Goal: Task Accomplishment & Management: Complete application form

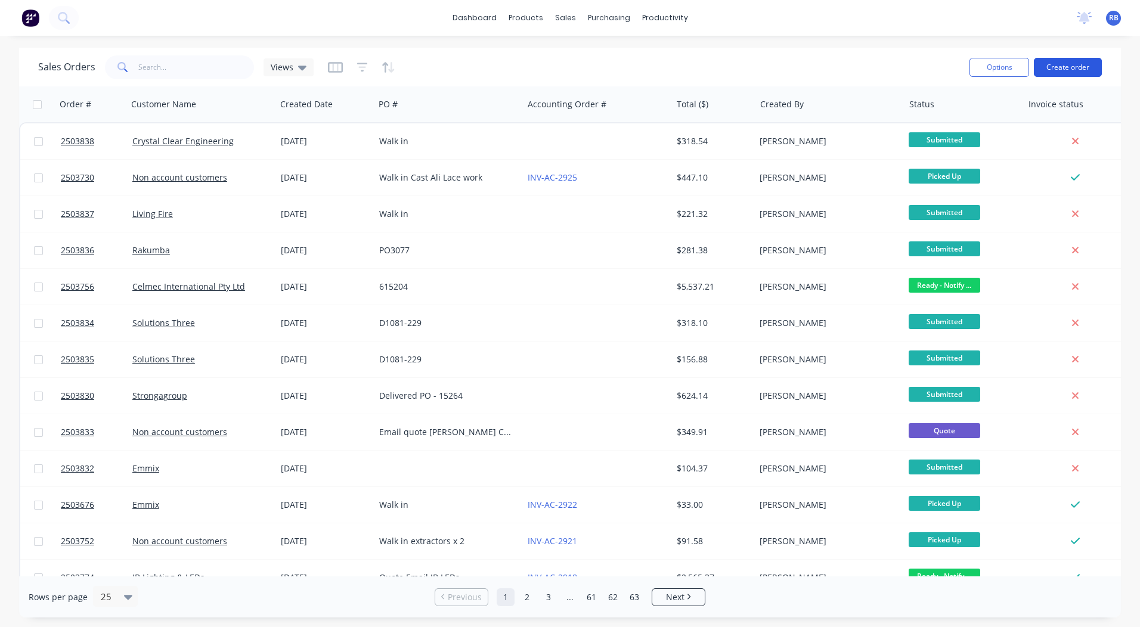
click at [1052, 64] on button "Create order" at bounding box center [1068, 67] width 68 height 19
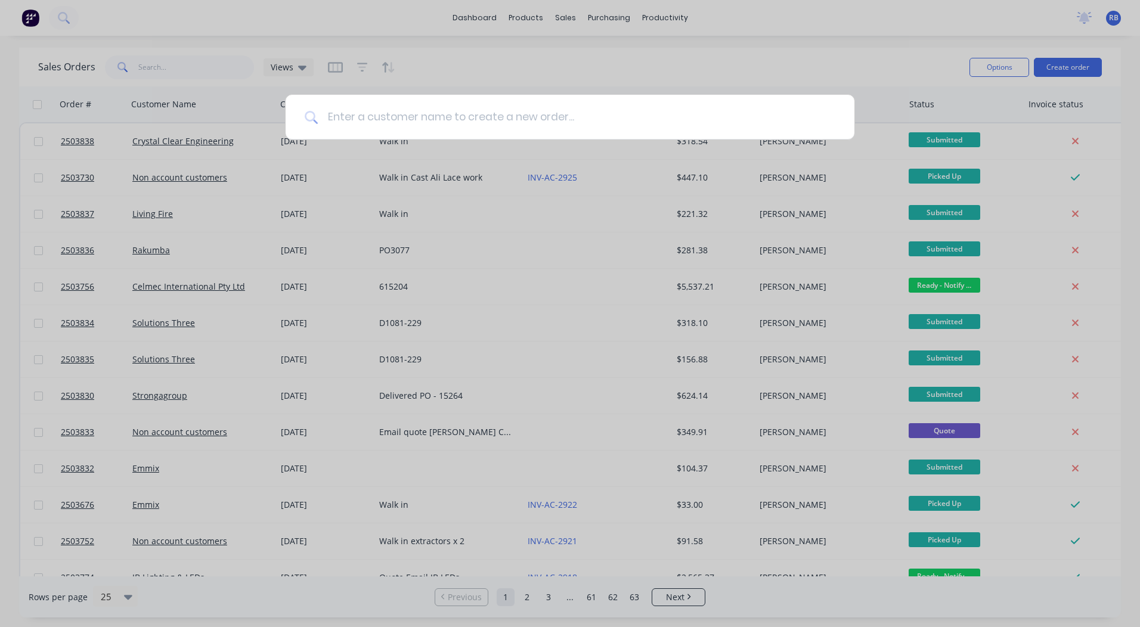
click at [548, 122] on input at bounding box center [576, 117] width 517 height 45
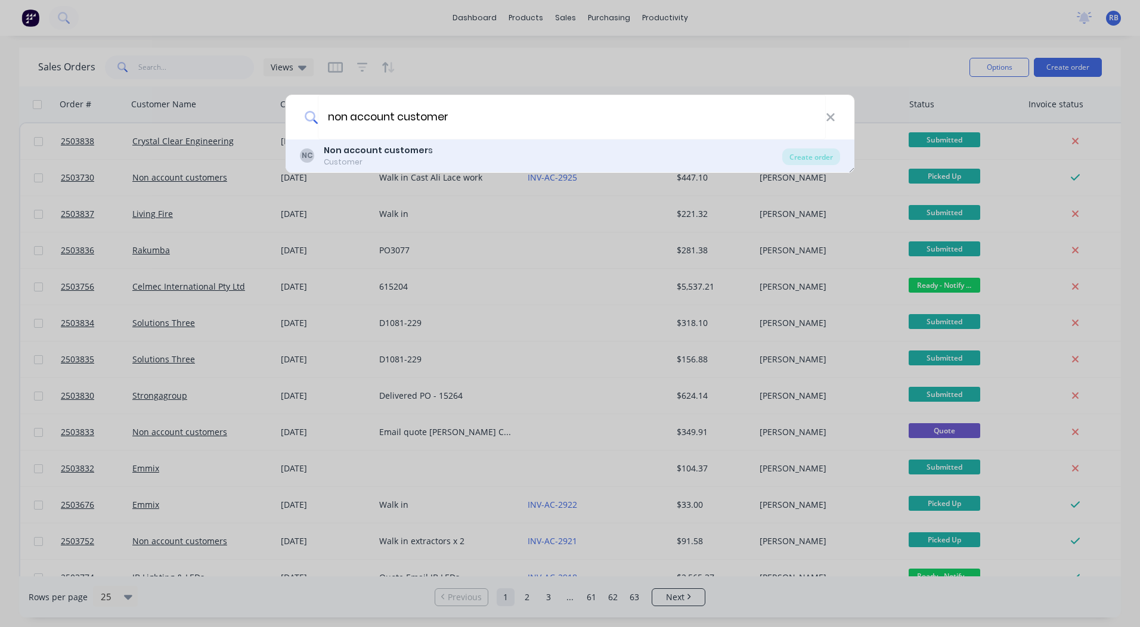
type input "non account customer"
click at [372, 153] on b "Non account customer" at bounding box center [376, 150] width 104 height 12
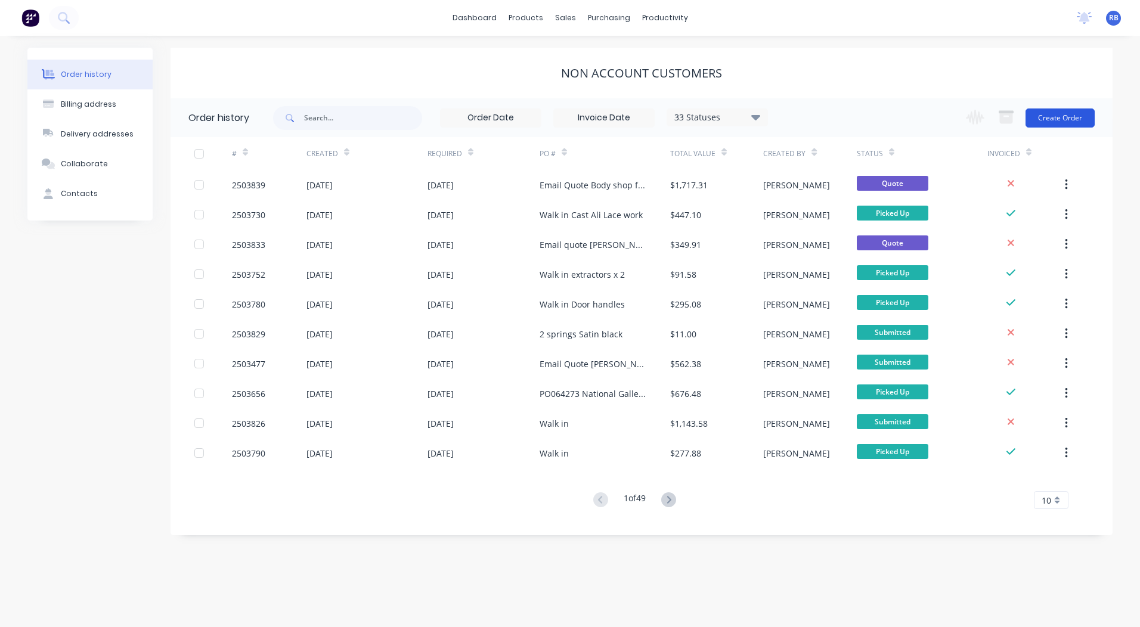
click at [1059, 111] on button "Create Order" at bounding box center [1059, 117] width 69 height 19
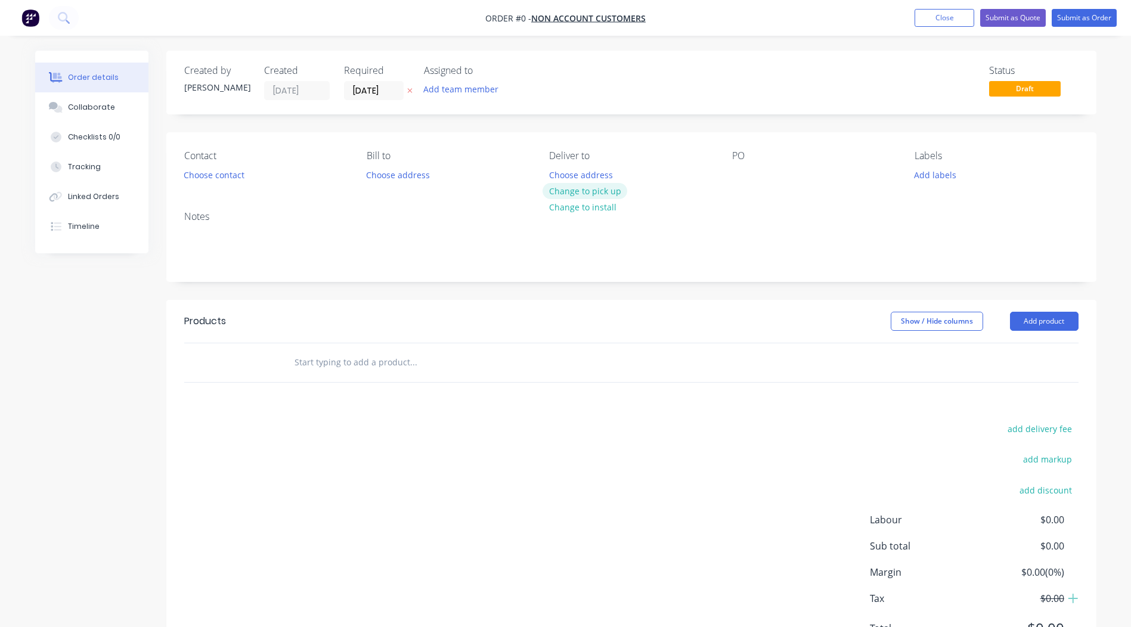
click at [595, 190] on button "Change to pick up" at bounding box center [584, 191] width 85 height 16
click at [737, 174] on div at bounding box center [741, 174] width 19 height 17
click at [935, 175] on button "Add labels" at bounding box center [935, 174] width 55 height 16
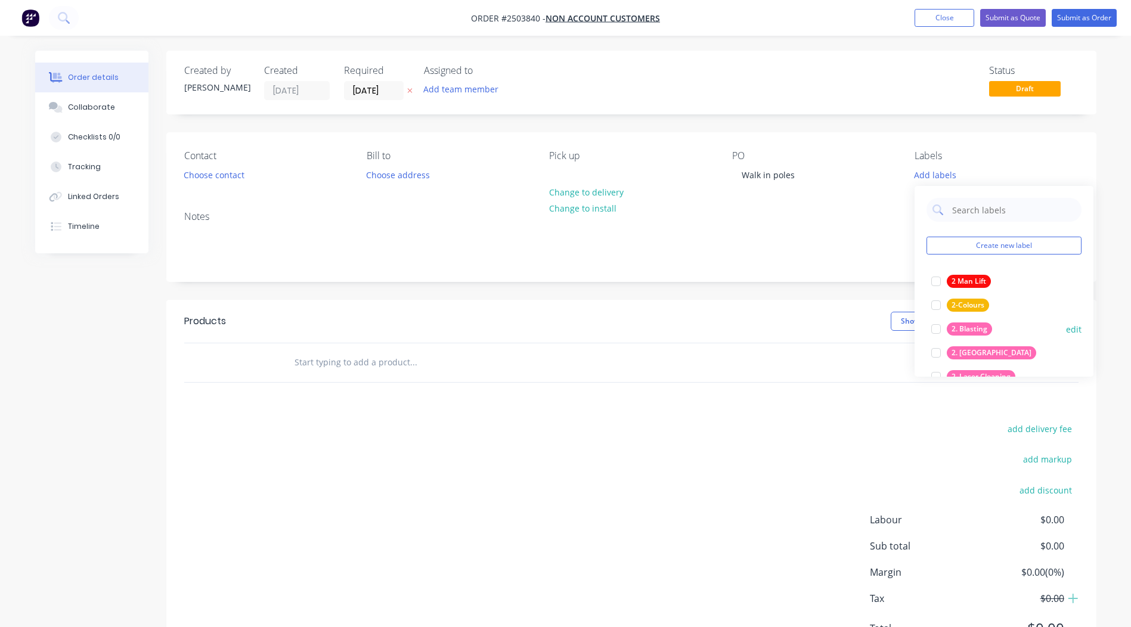
click at [929, 328] on div at bounding box center [936, 329] width 24 height 24
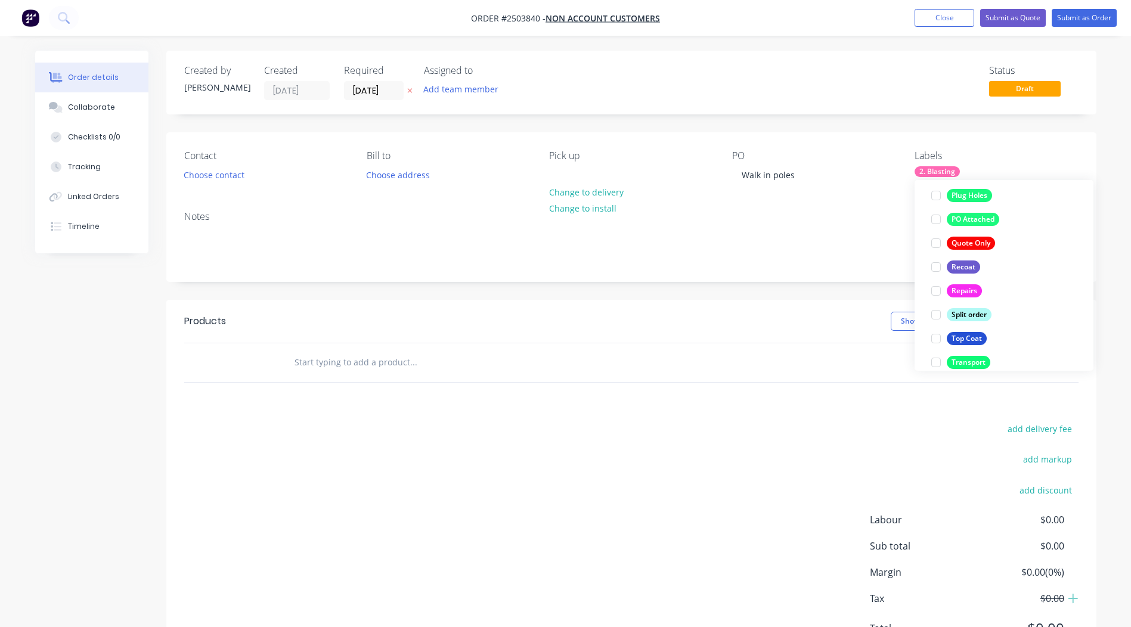
scroll to position [811, 0]
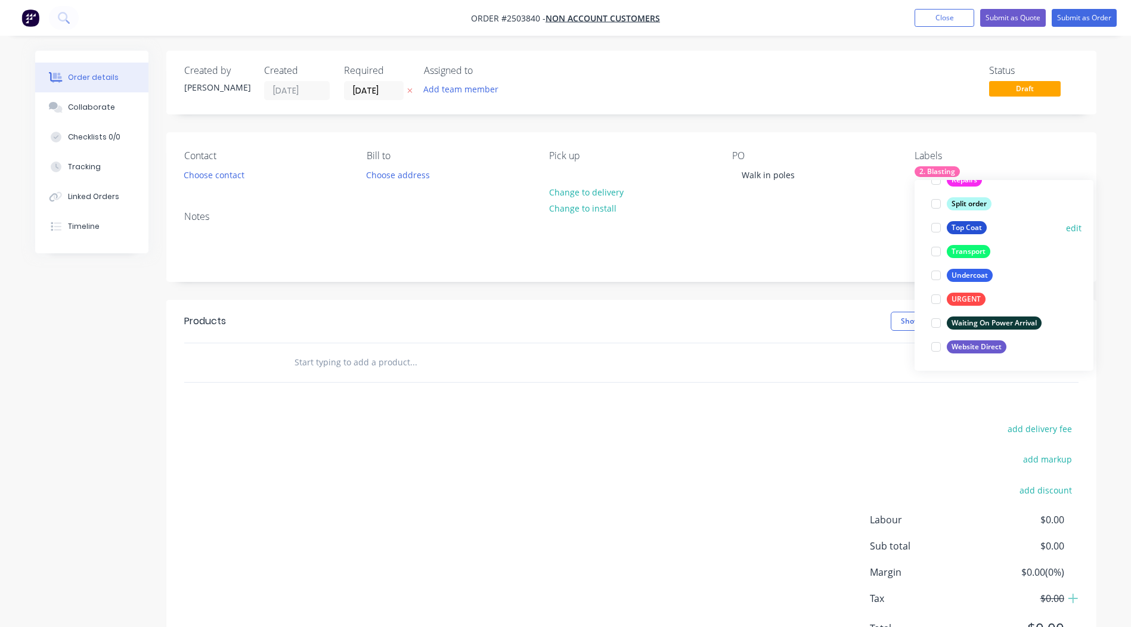
click at [933, 229] on div at bounding box center [936, 228] width 24 height 24
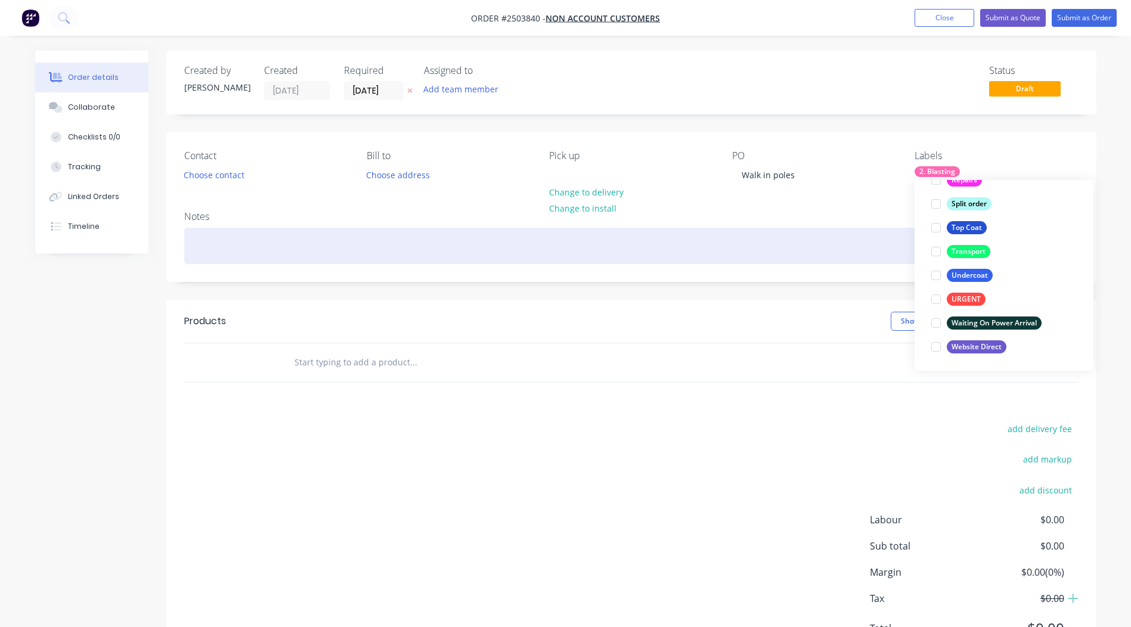
scroll to position [72, 0]
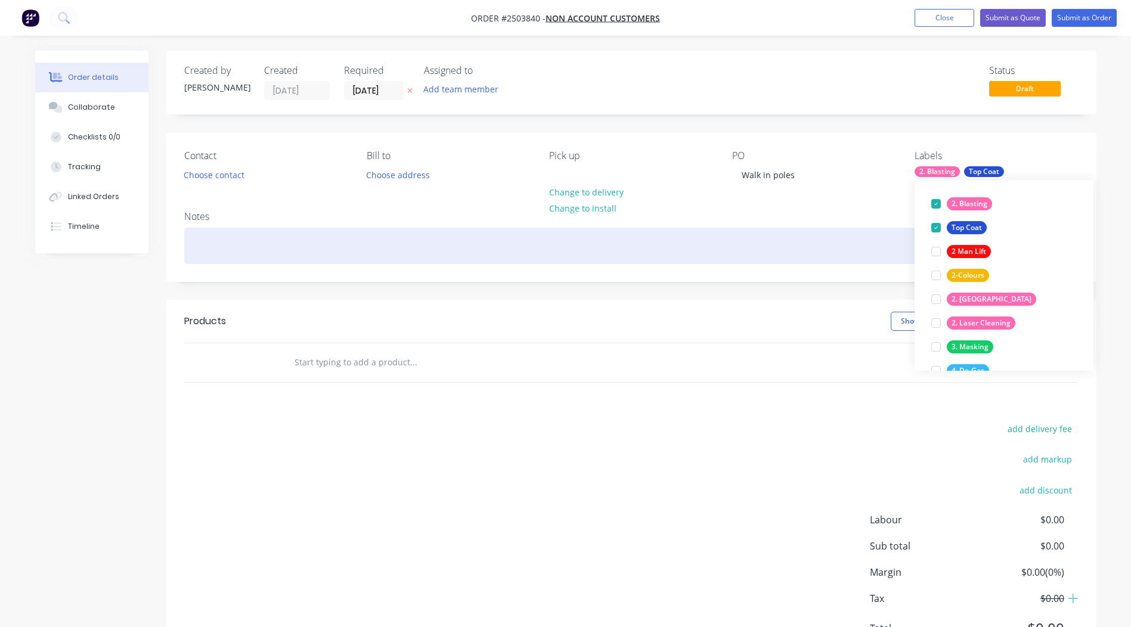
click at [812, 263] on div at bounding box center [631, 246] width 894 height 36
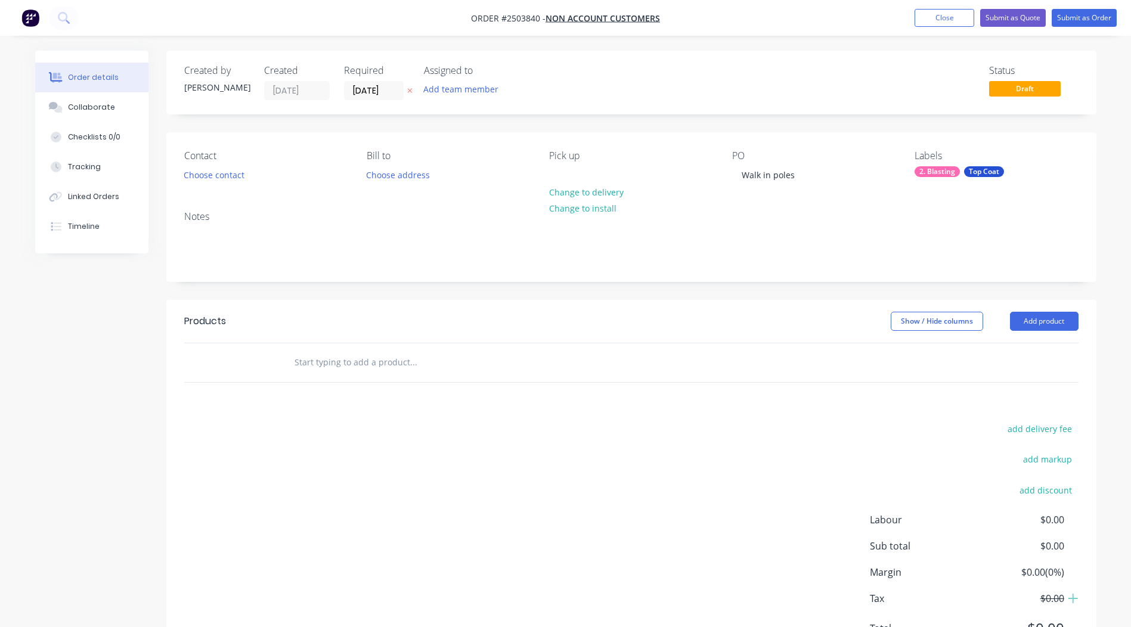
drag, startPoint x: 615, startPoint y: 463, endPoint x: 629, endPoint y: 457, distance: 14.9
click at [617, 462] on div "add delivery fee add markup add discount Labour $0.00 Sub total $0.00 Margin $0…" at bounding box center [631, 536] width 894 height 230
click at [209, 177] on button "Choose contact" at bounding box center [213, 174] width 73 height 16
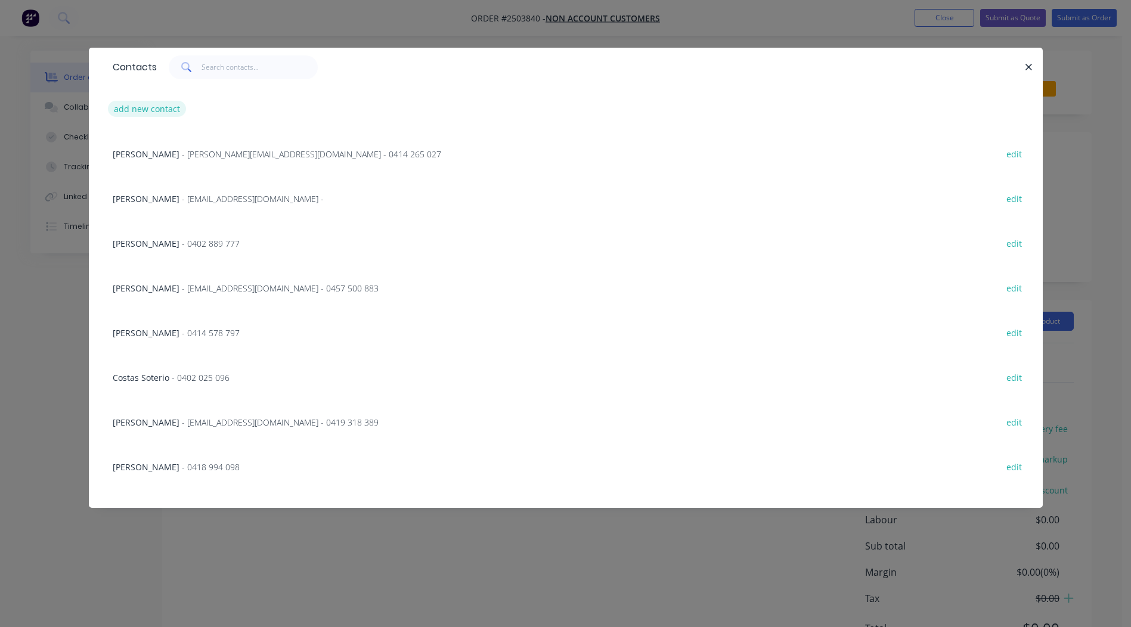
click at [142, 113] on button "add new contact" at bounding box center [147, 109] width 79 height 16
select select "AU"
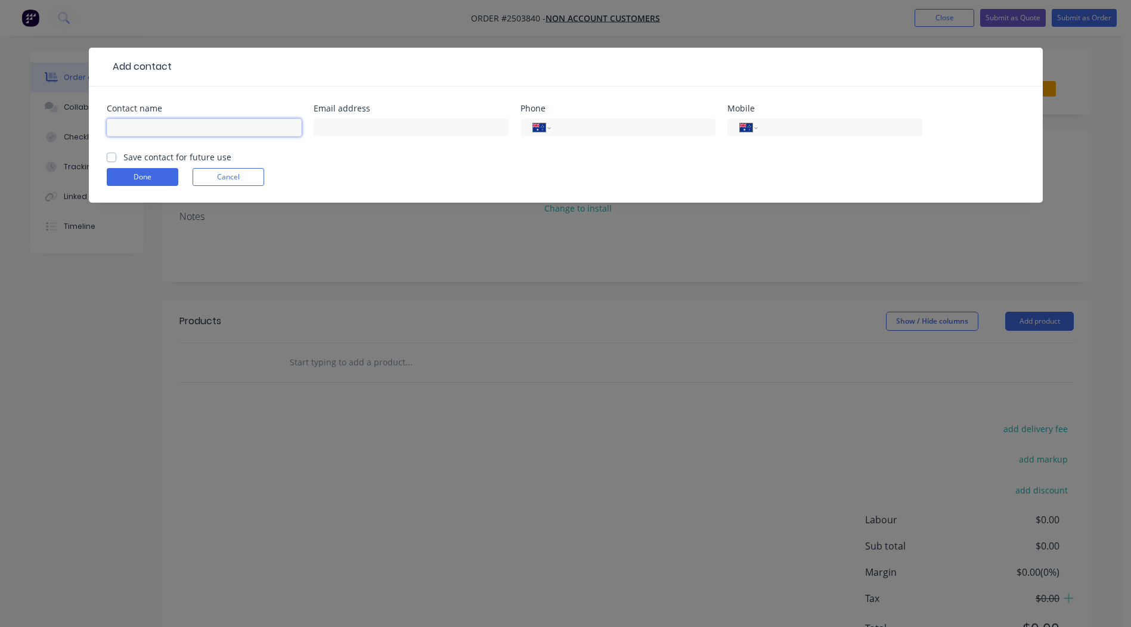
click at [154, 121] on input "text" at bounding box center [204, 128] width 195 height 18
click at [132, 129] on input "text" at bounding box center [204, 128] width 195 height 18
type input "[PERSON_NAME]"
click at [779, 124] on input "tel" at bounding box center [837, 128] width 143 height 14
type input "0488 211 188"
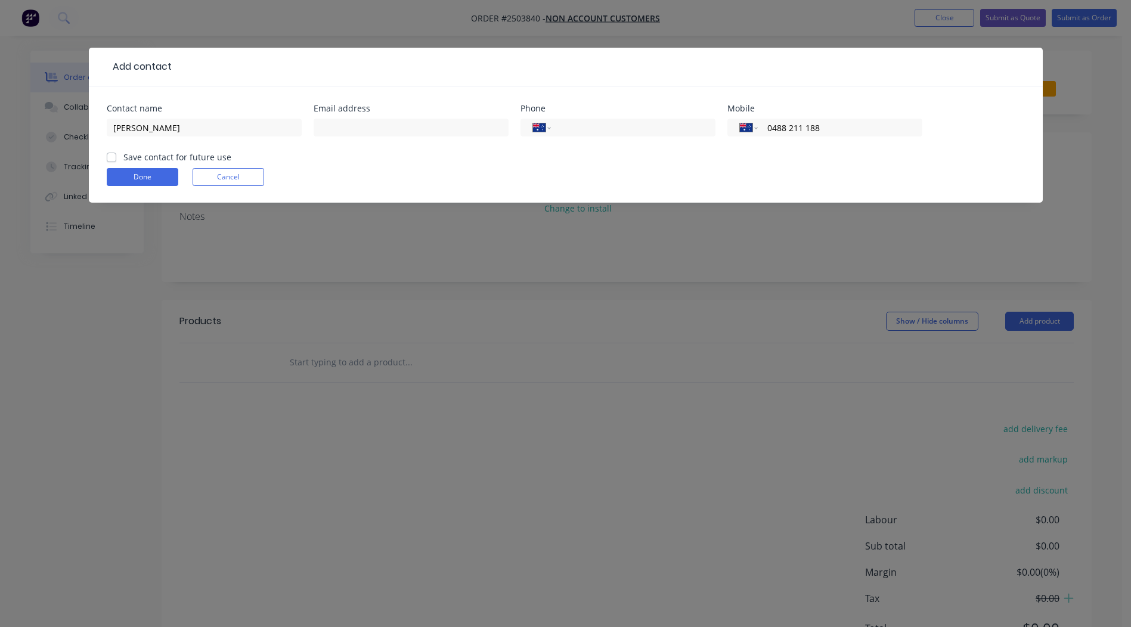
click at [123, 157] on label "Save contact for future use" at bounding box center [177, 157] width 108 height 13
click at [112, 157] on input "Save contact for future use" at bounding box center [112, 156] width 10 height 11
checkbox input "true"
click at [125, 175] on button "Done" at bounding box center [143, 177] width 72 height 18
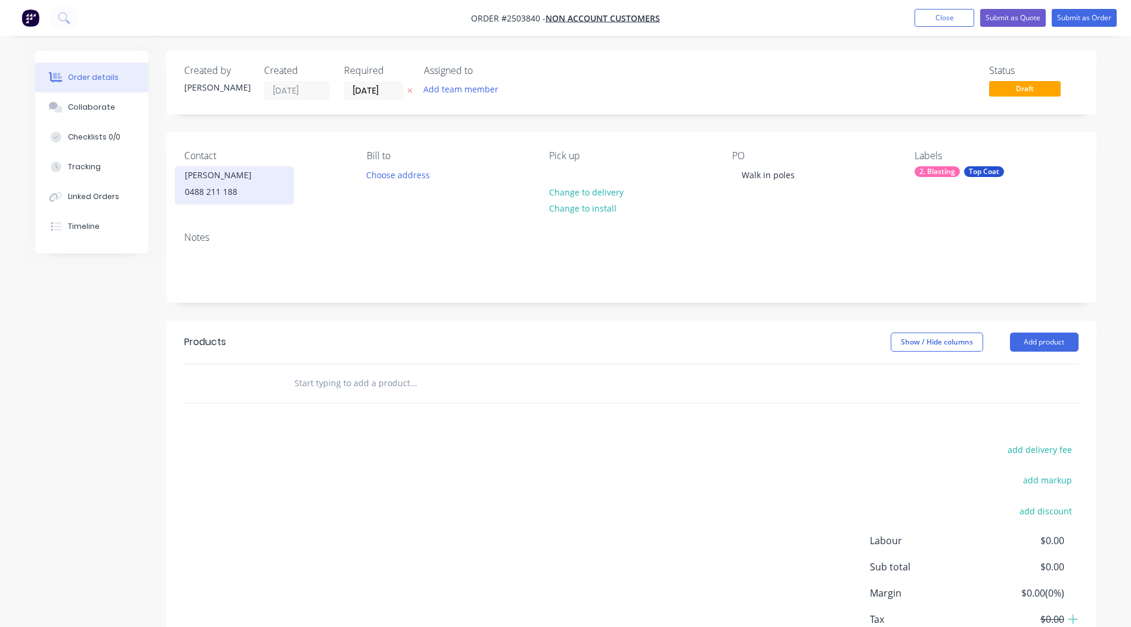
click at [212, 187] on div "0488 211 188" at bounding box center [234, 192] width 99 height 17
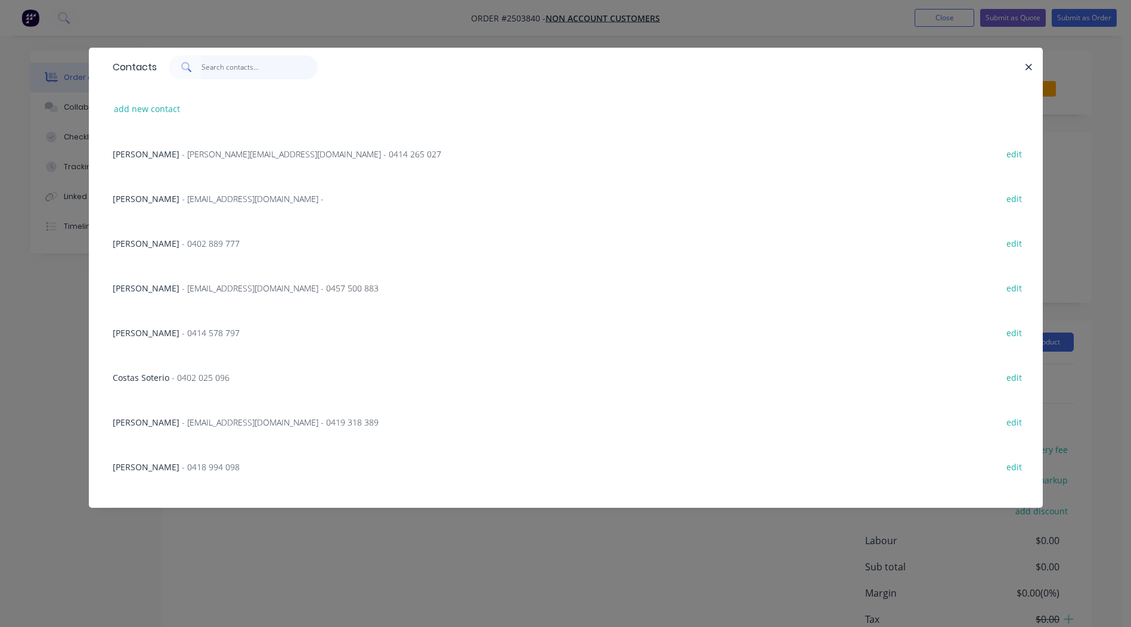
click at [265, 63] on input "text" at bounding box center [259, 67] width 116 height 24
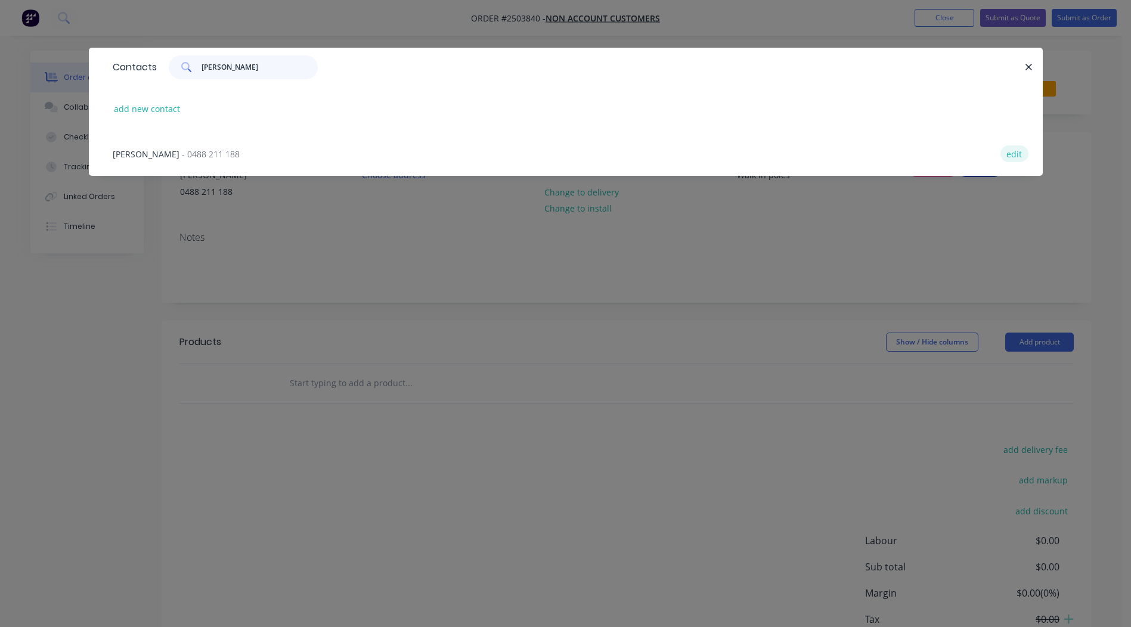
type input "[PERSON_NAME]"
click at [1010, 156] on button "edit" at bounding box center [1014, 153] width 28 height 16
select select "AU"
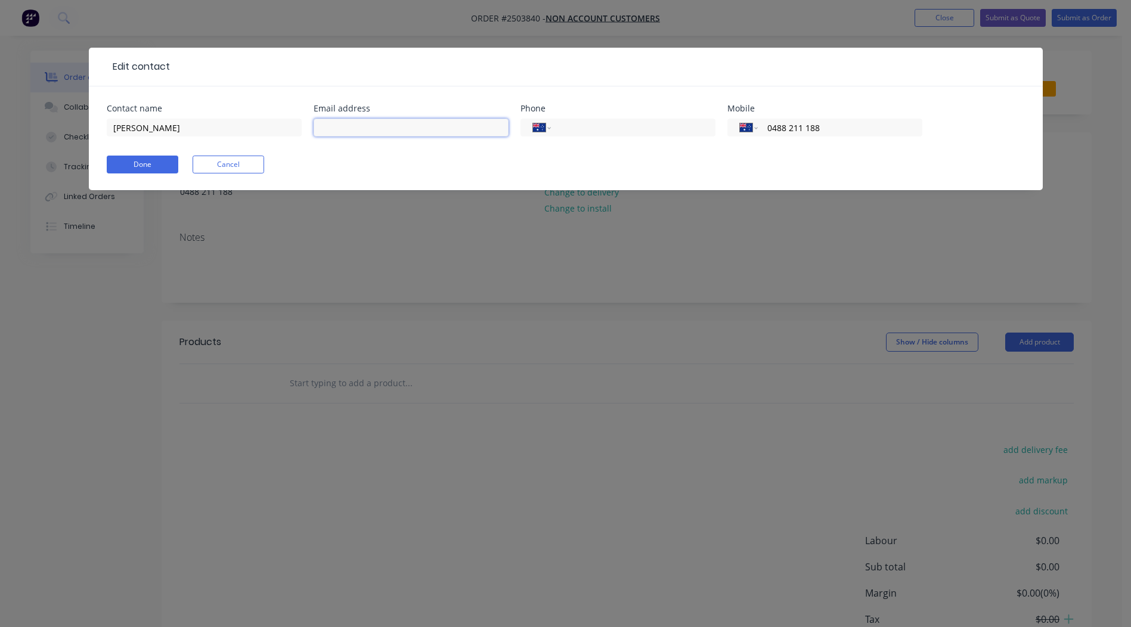
click at [350, 119] on input "text" at bounding box center [411, 128] width 195 height 18
type input "[EMAIL_ADDRESS][DOMAIN_NAME]"
click at [132, 163] on button "Done" at bounding box center [143, 165] width 72 height 18
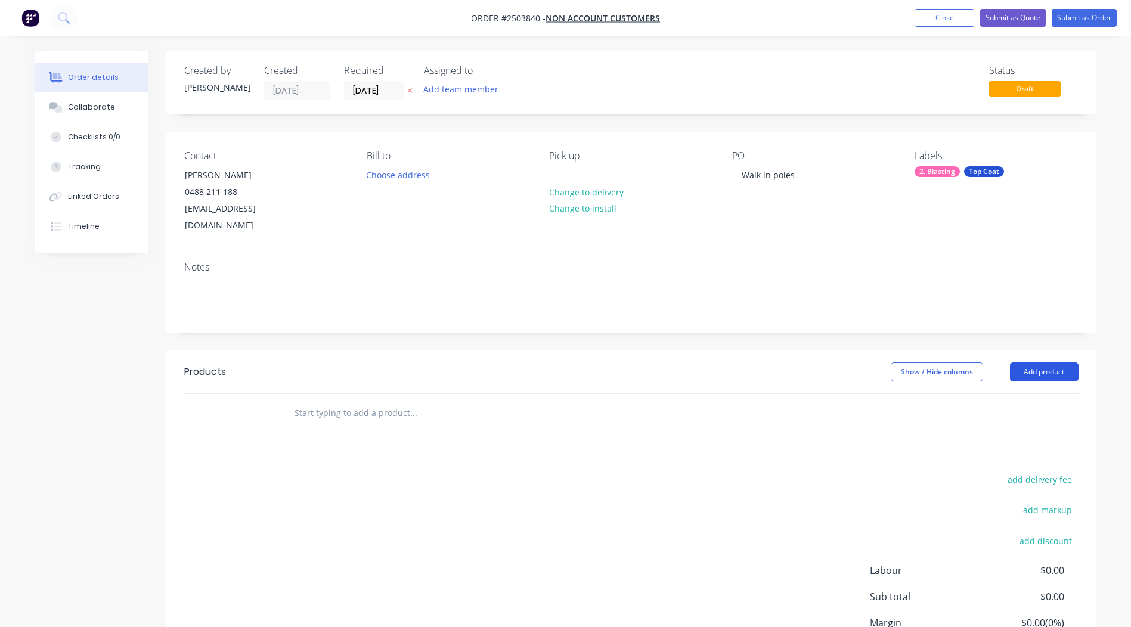
click at [1040, 362] on button "Add product" at bounding box center [1044, 371] width 69 height 19
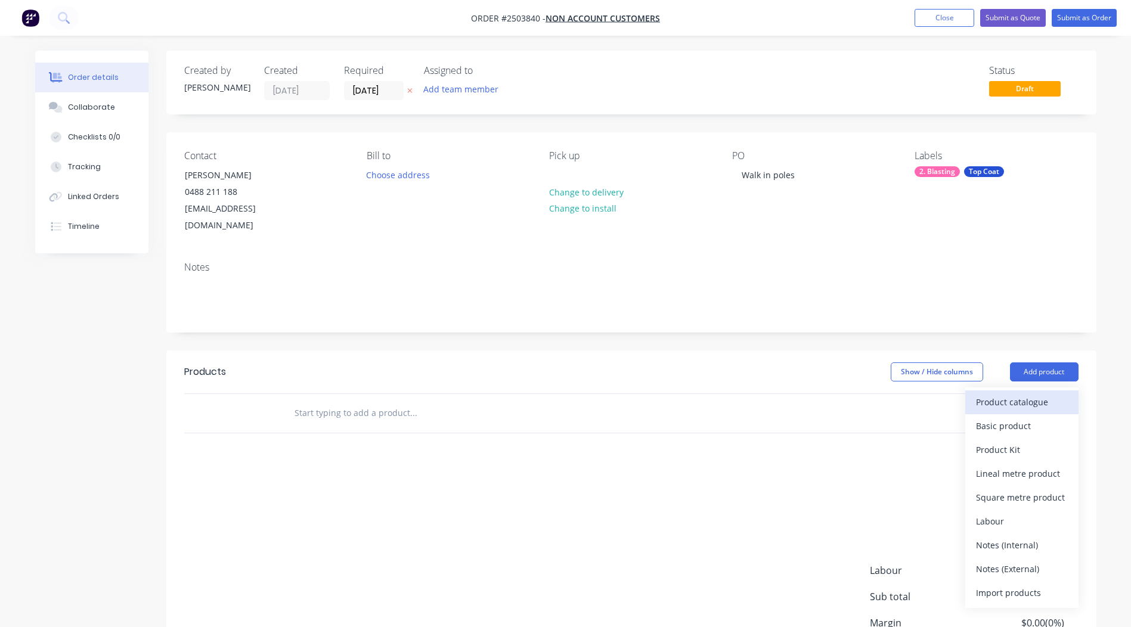
click at [1039, 393] on div "Product catalogue" at bounding box center [1022, 401] width 92 height 17
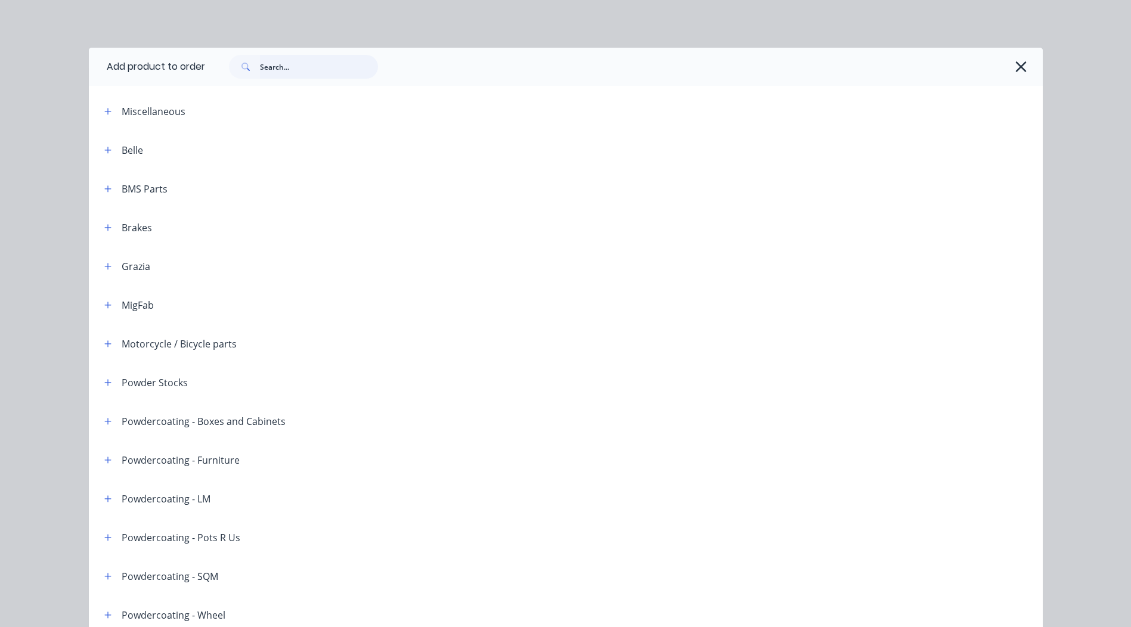
click at [271, 70] on input "text" at bounding box center [319, 67] width 118 height 24
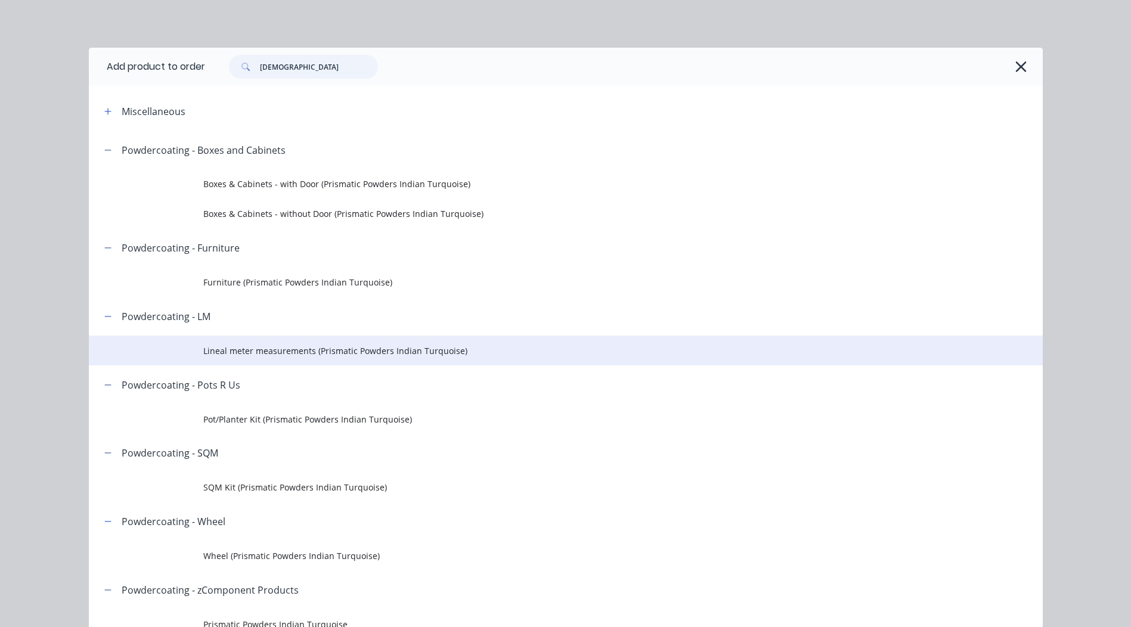
type input "[DEMOGRAPHIC_DATA]"
click at [368, 348] on span "Lineal meter measurements (Prismatic Powders Indian Turquoise)" at bounding box center [538, 351] width 671 height 13
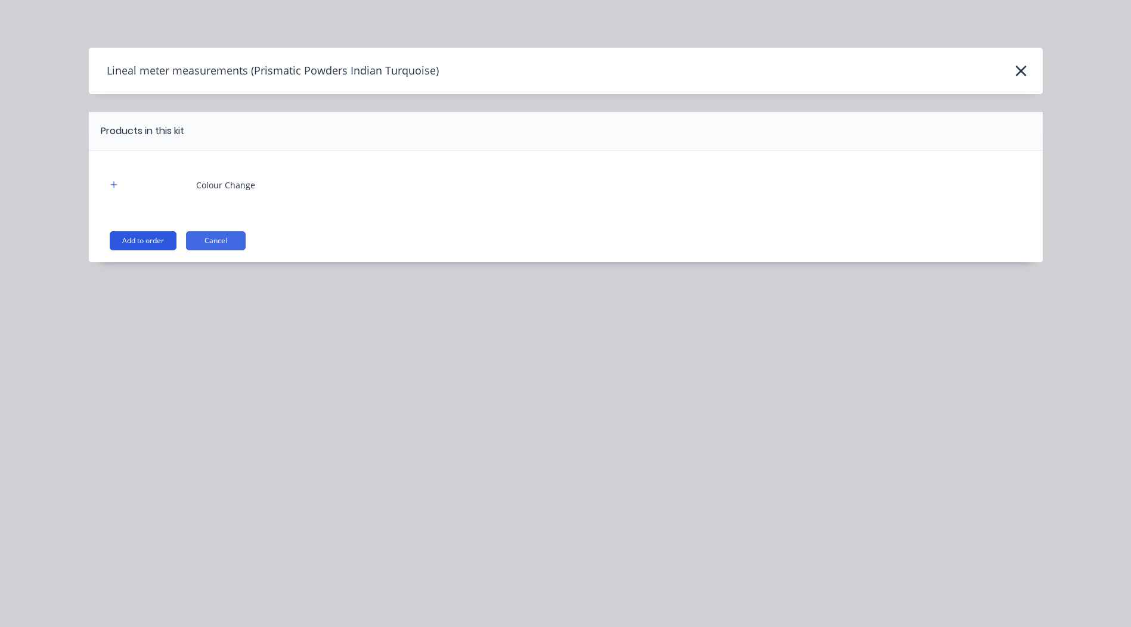
click at [138, 240] on button "Add to order" at bounding box center [143, 240] width 67 height 19
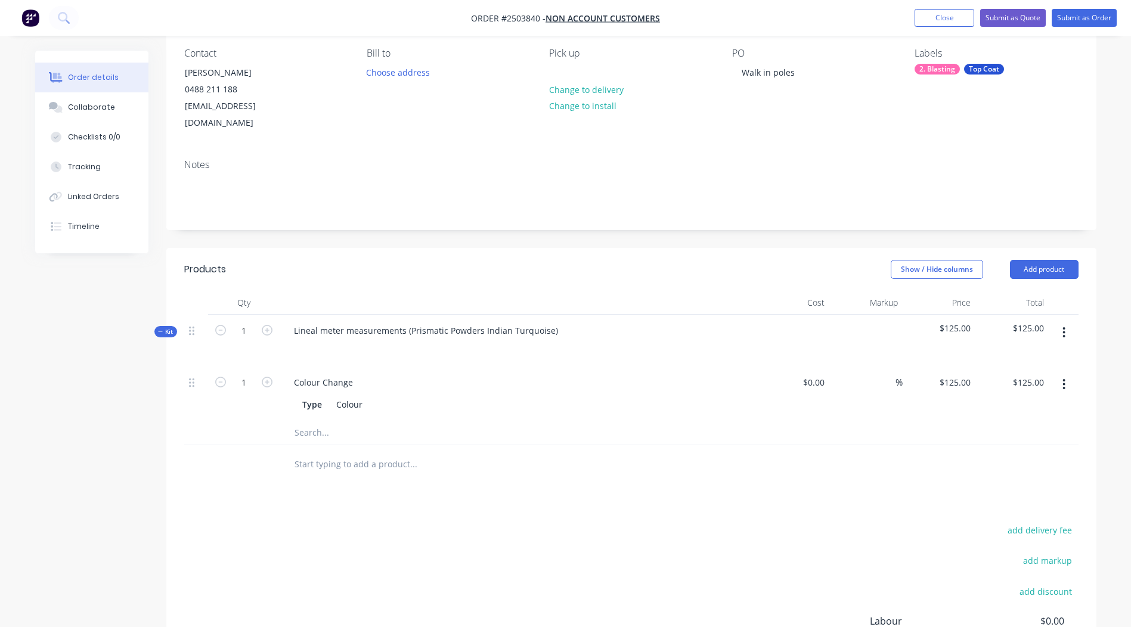
scroll to position [119, 0]
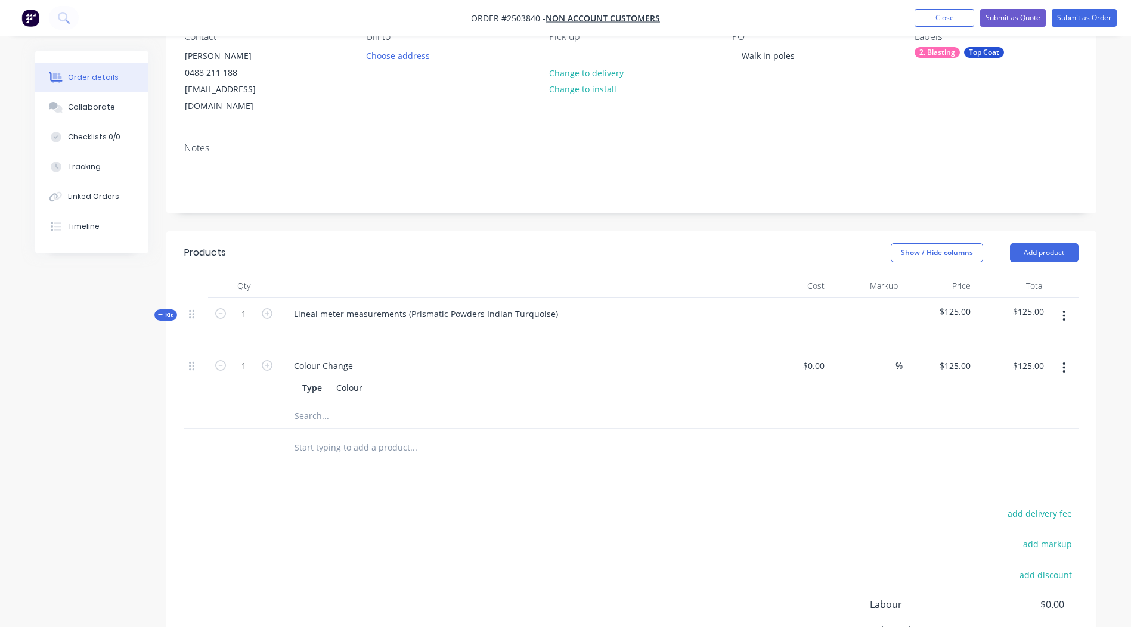
click at [1064, 309] on icon "button" at bounding box center [1063, 315] width 3 height 13
click at [1030, 339] on div "Add product to kit" at bounding box center [1022, 347] width 92 height 17
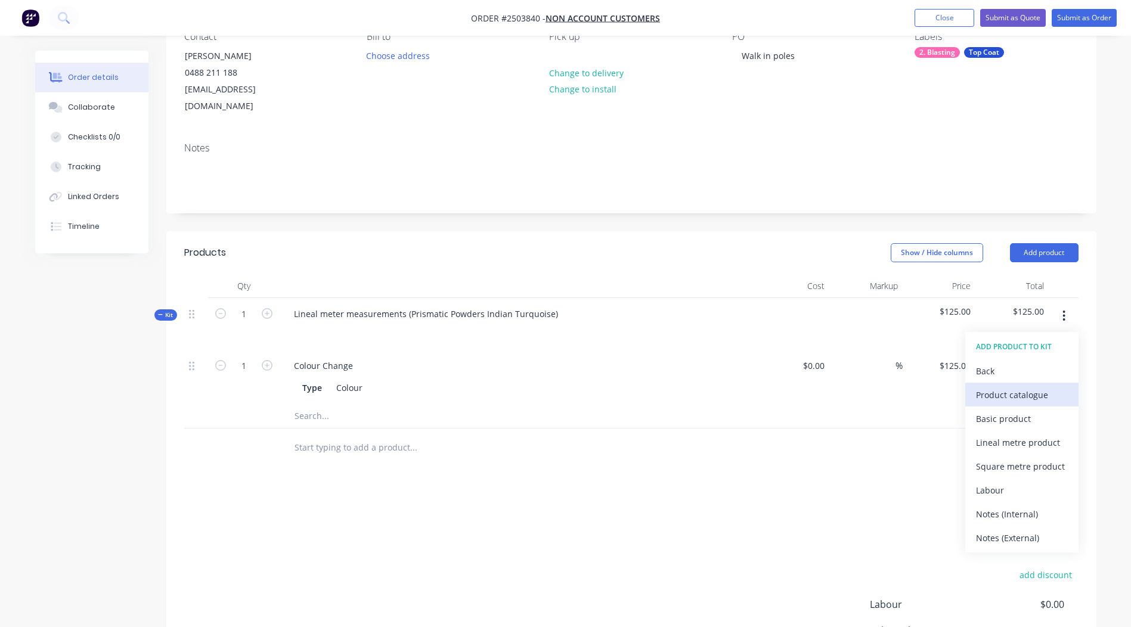
click at [1037, 386] on div "Product catalogue" at bounding box center [1022, 394] width 92 height 17
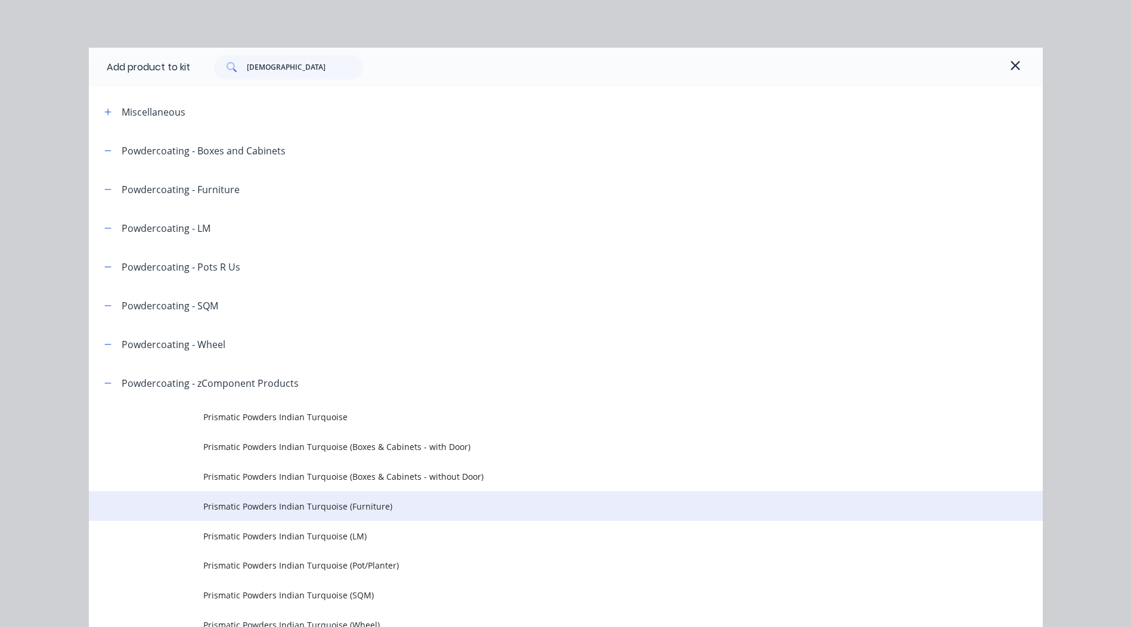
scroll to position [65, 0]
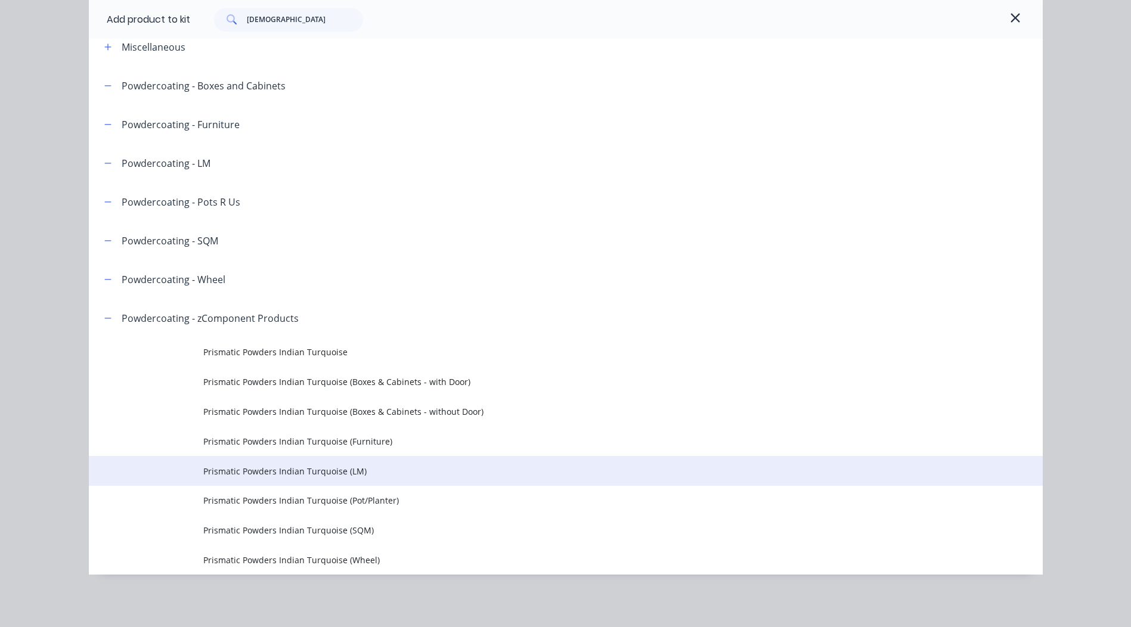
click at [289, 473] on span "Prismatic Powders Indian Turquoise (LM)" at bounding box center [538, 471] width 671 height 13
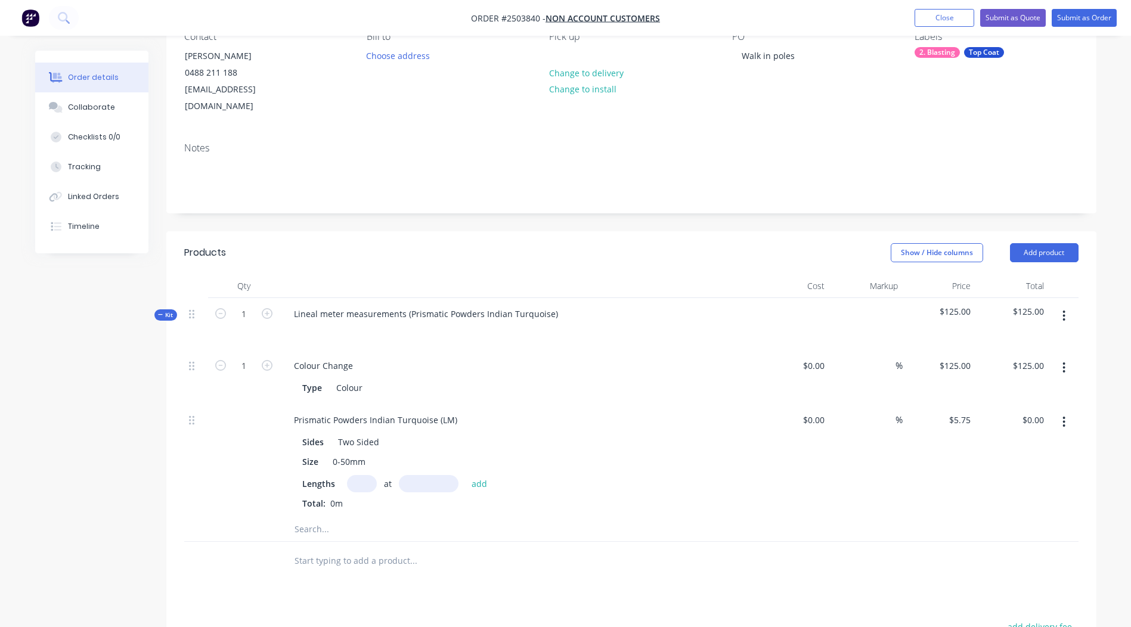
click at [364, 475] on input "text" at bounding box center [362, 483] width 30 height 17
type input "3"
type input "1900"
click at [466, 475] on button "add" at bounding box center [480, 483] width 28 height 16
type input "$32.78"
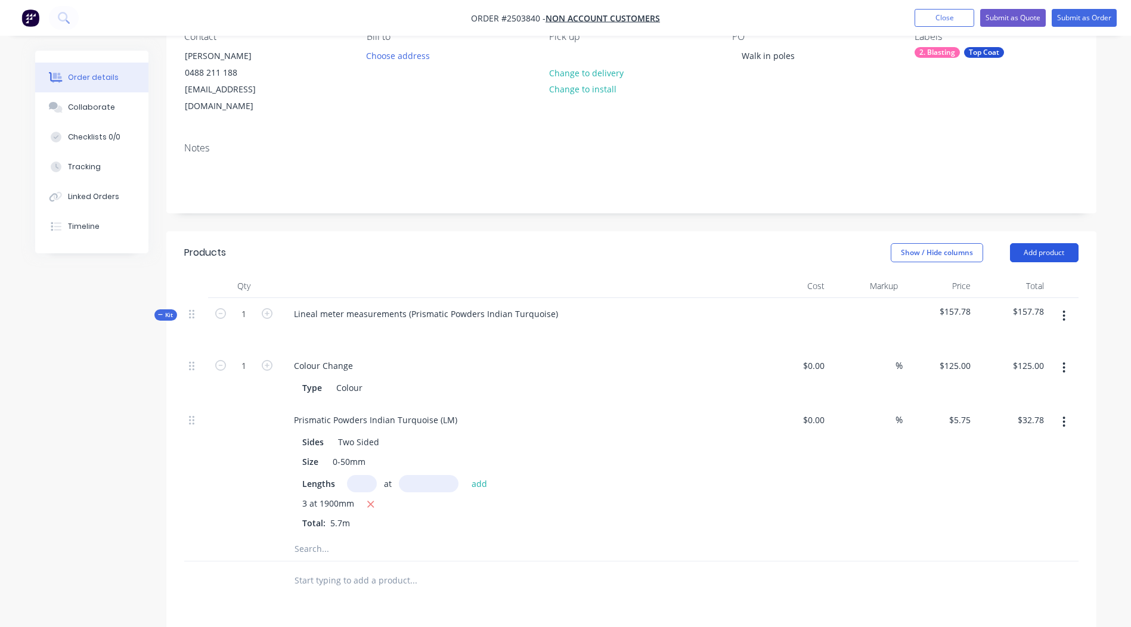
click at [1037, 243] on button "Add product" at bounding box center [1044, 252] width 69 height 19
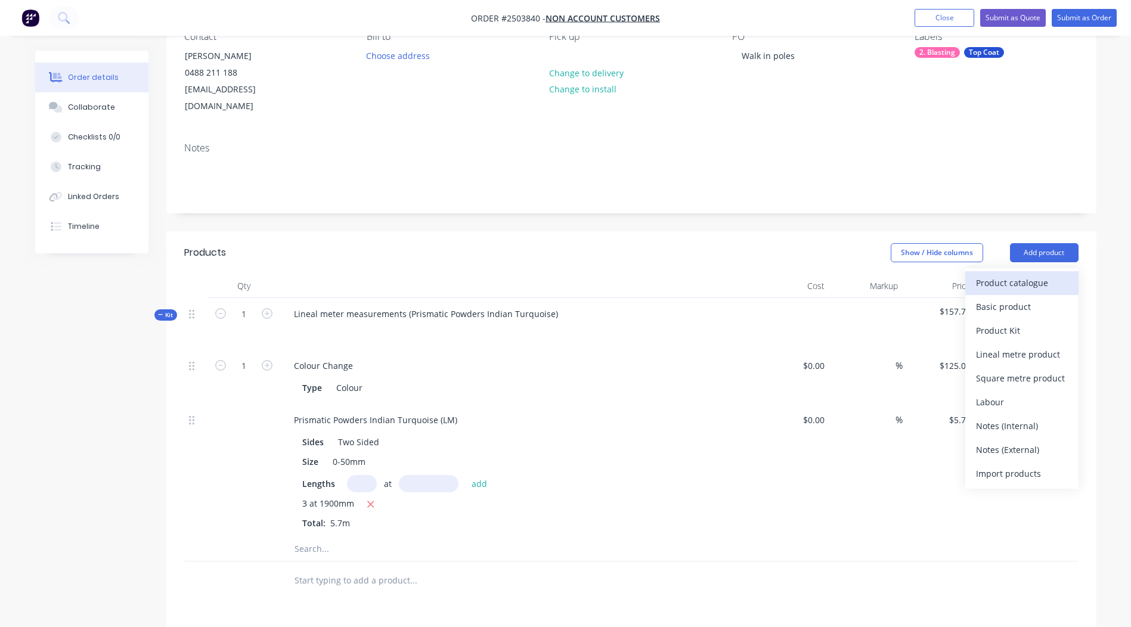
click at [1027, 274] on div "Product catalogue" at bounding box center [1022, 282] width 92 height 17
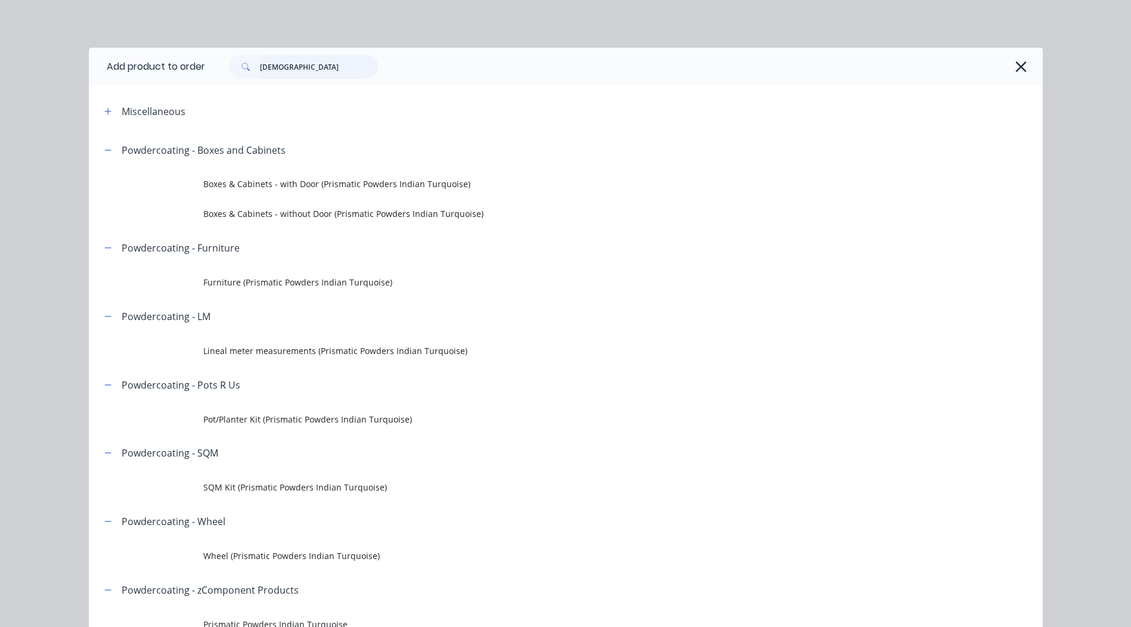
click at [290, 70] on input "[DEMOGRAPHIC_DATA]" at bounding box center [319, 67] width 118 height 24
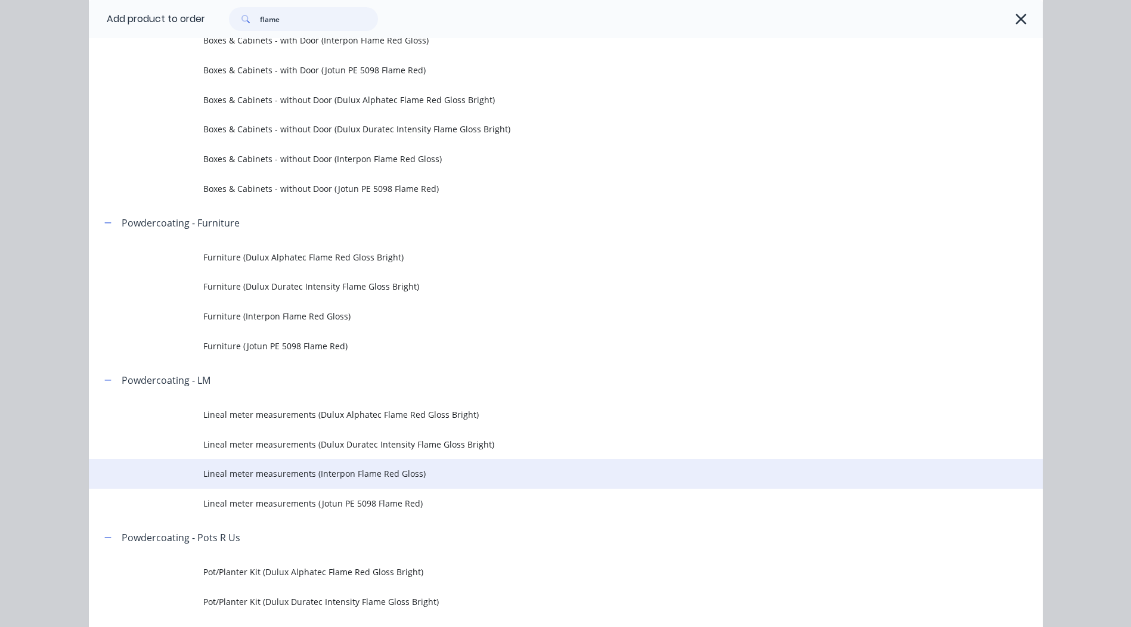
scroll to position [238, 0]
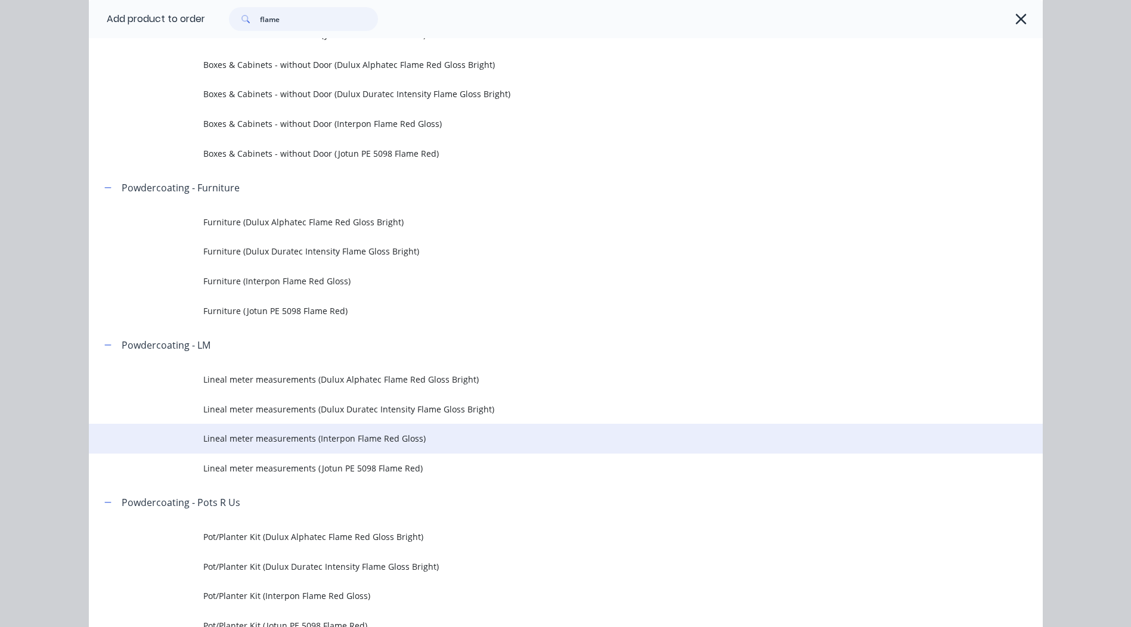
type input "flame"
click at [378, 438] on span "Lineal meter measurements (Interpon Flame Red Gloss)" at bounding box center [538, 438] width 671 height 13
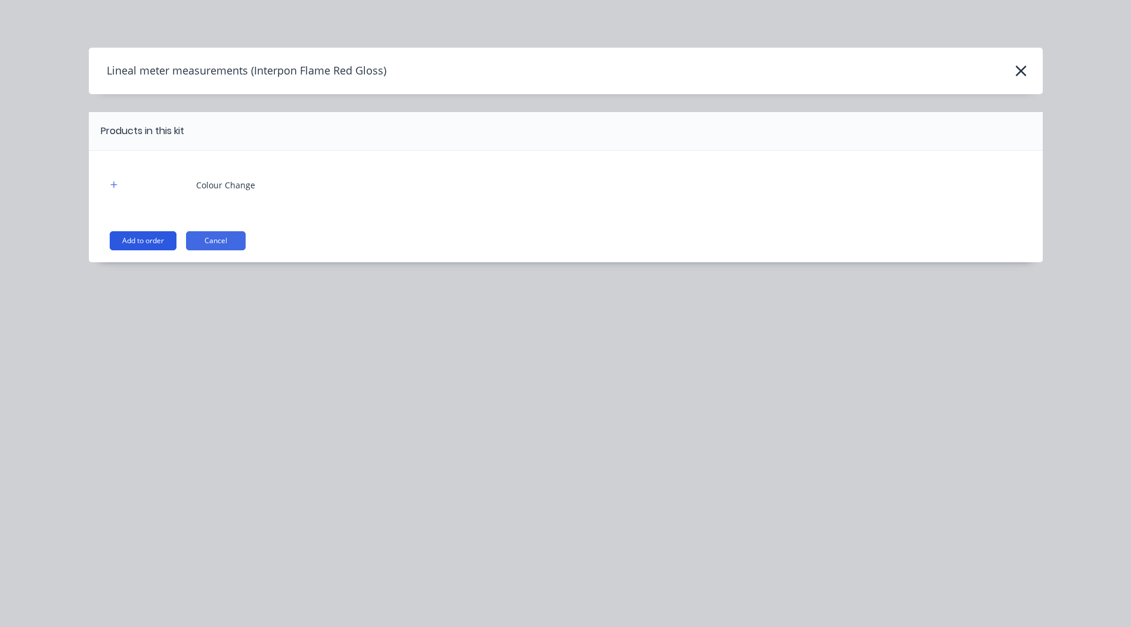
click at [126, 235] on button "Add to order" at bounding box center [143, 240] width 67 height 19
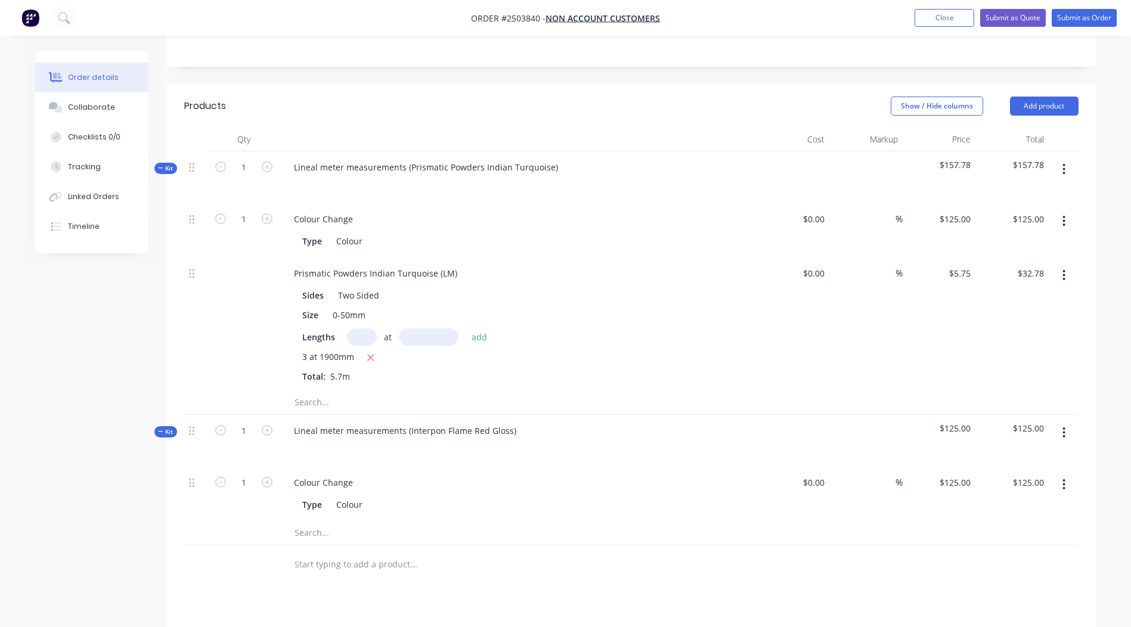
scroll to position [358, 0]
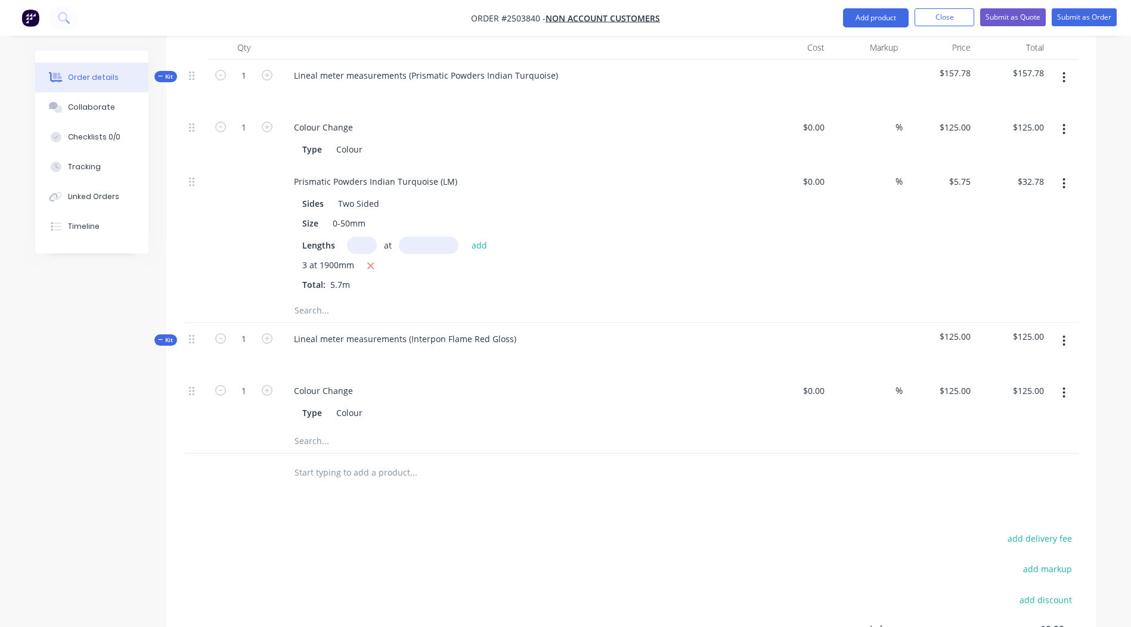
click at [1068, 330] on button "button" at bounding box center [1064, 340] width 28 height 21
click at [1048, 364] on div "Add product to kit" at bounding box center [1022, 372] width 92 height 17
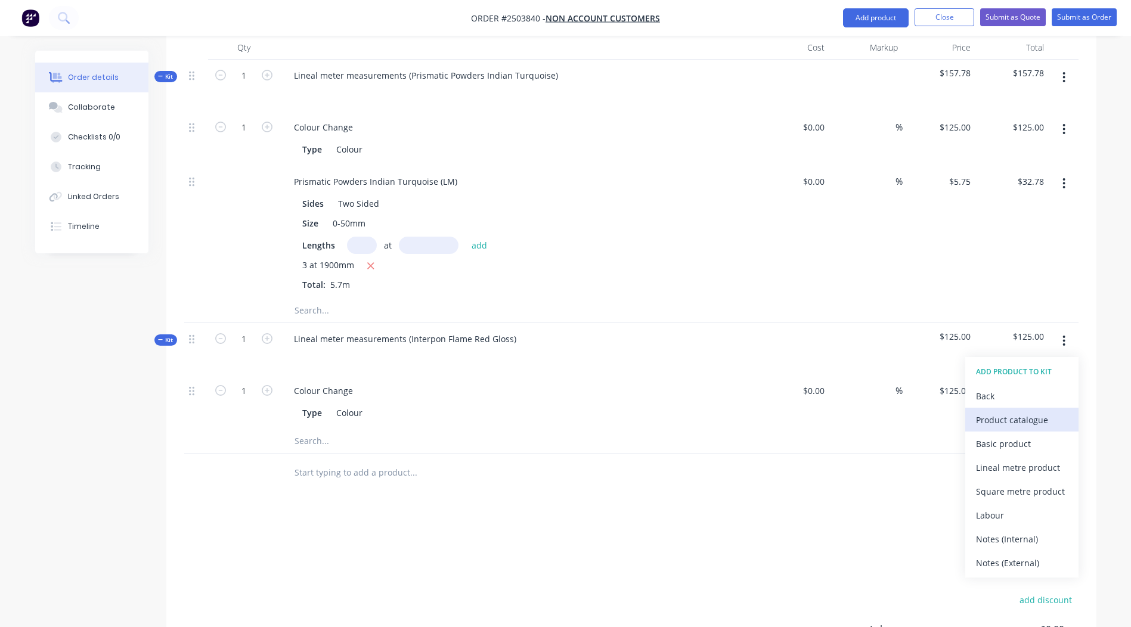
click at [1003, 411] on div "Product catalogue" at bounding box center [1022, 419] width 92 height 17
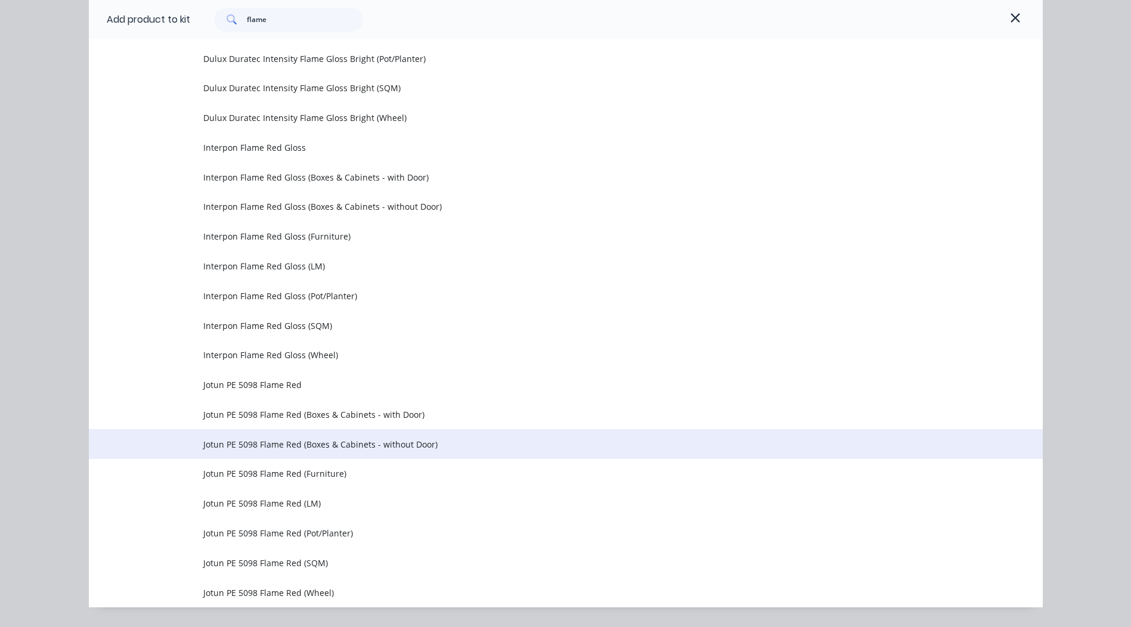
scroll to position [658, 0]
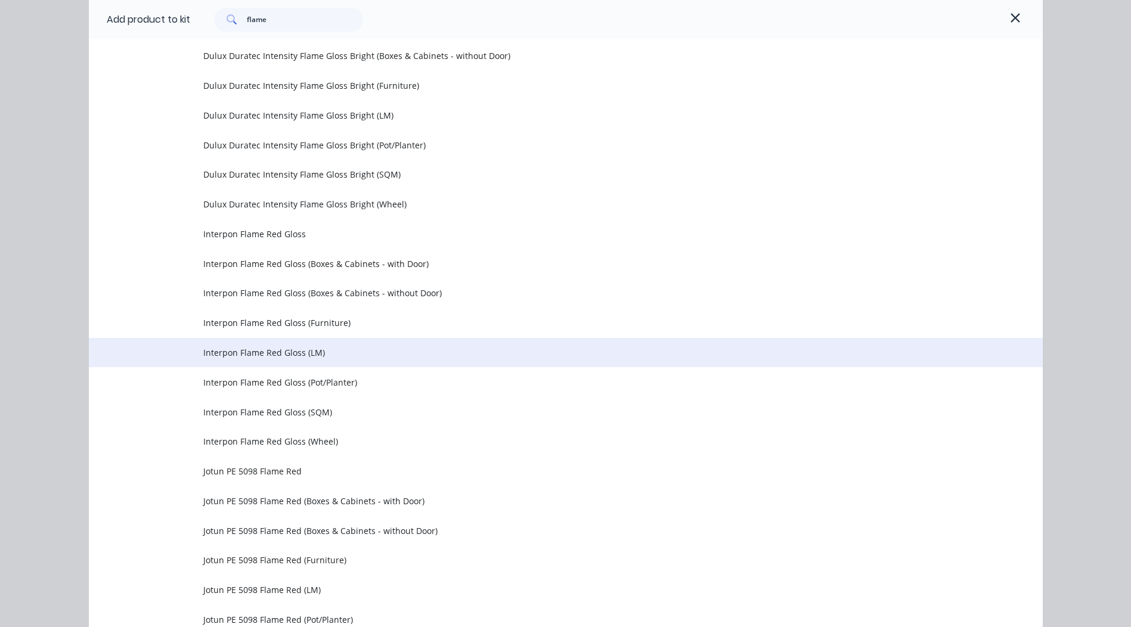
click at [275, 350] on span "Interpon Flame Red Gloss (LM)" at bounding box center [538, 352] width 671 height 13
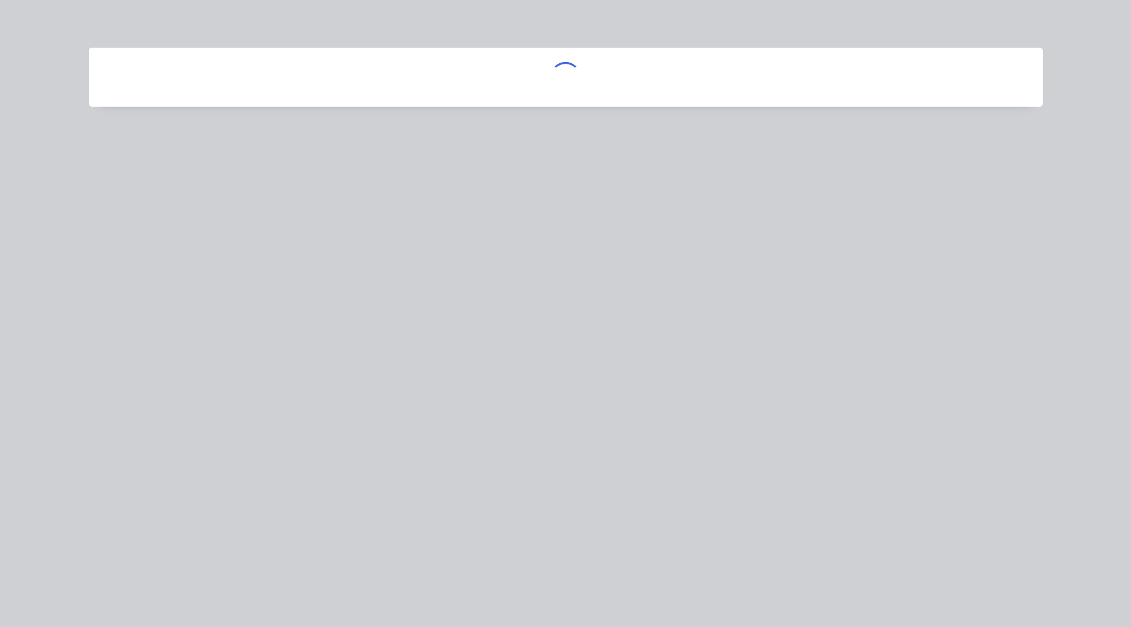
scroll to position [0, 0]
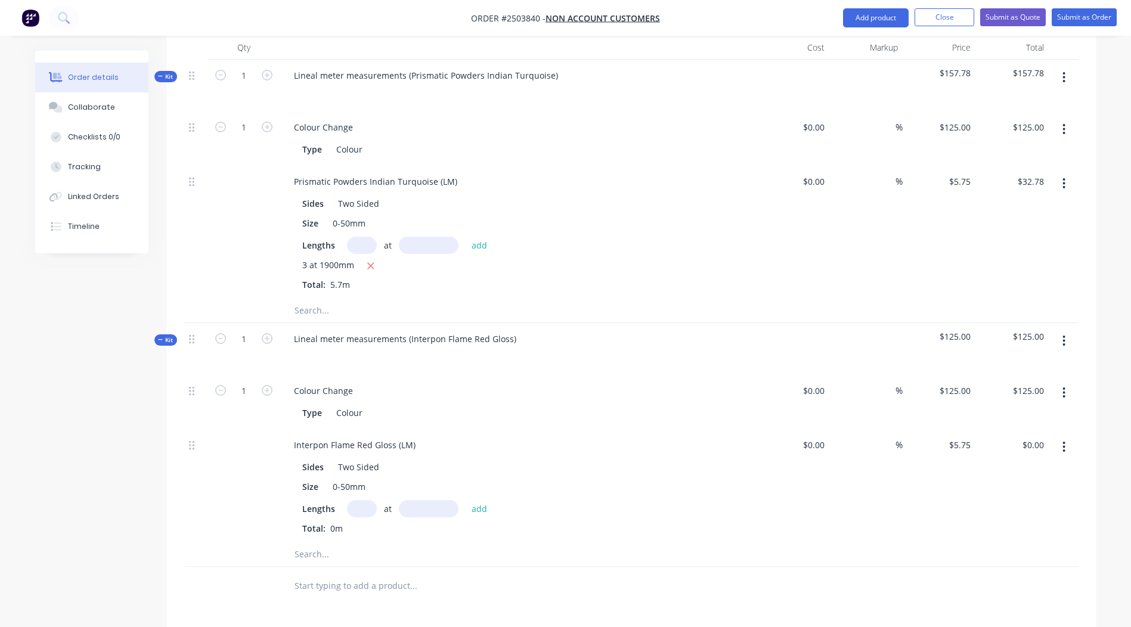
click at [363, 500] on input "text" at bounding box center [362, 508] width 30 height 17
type input "2"
type input "1900mm"
drag, startPoint x: 657, startPoint y: 497, endPoint x: 663, endPoint y: 502, distance: 8.5
click at [657, 500] on div "Lengths 2 at 1900mm add" at bounding box center [518, 508] width 432 height 17
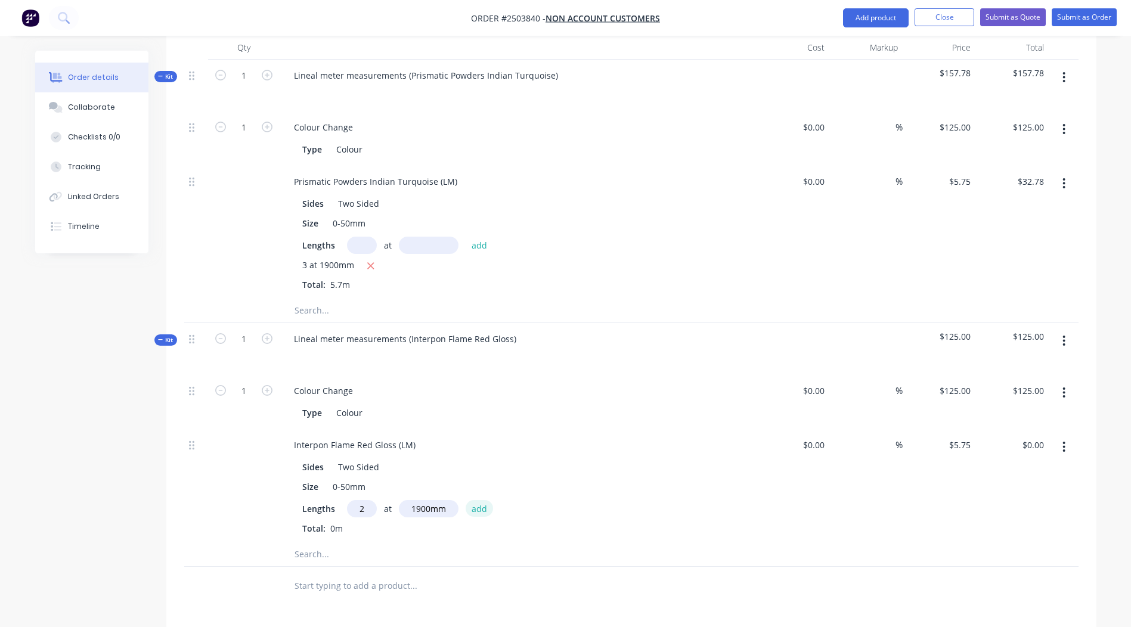
click at [476, 500] on button "add" at bounding box center [480, 508] width 28 height 16
type input "$21.85"
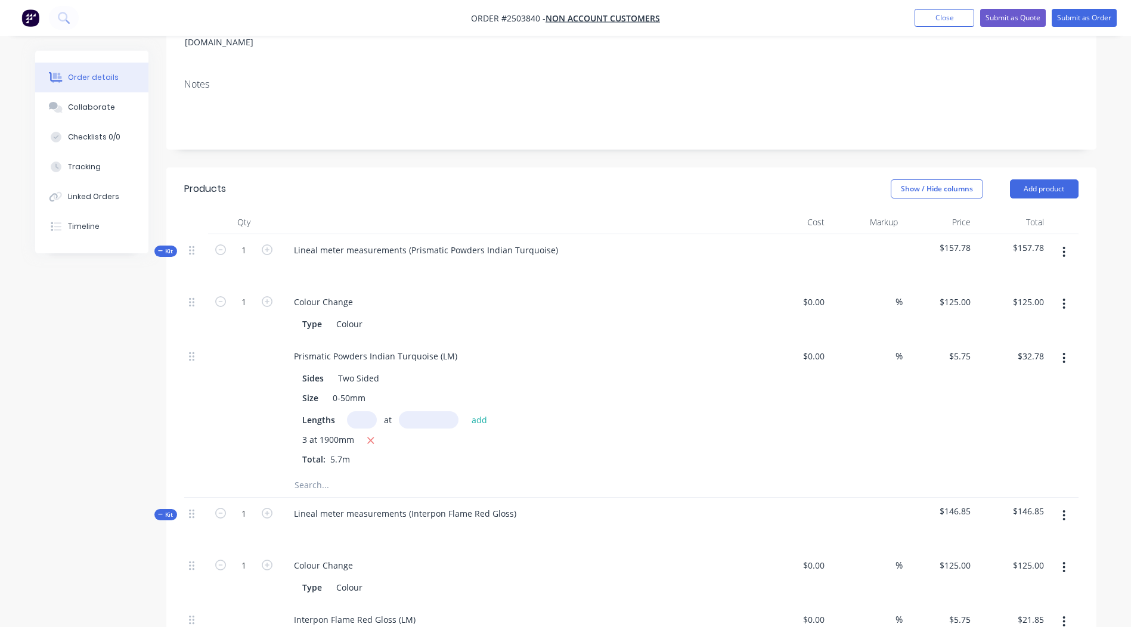
scroll to position [179, 0]
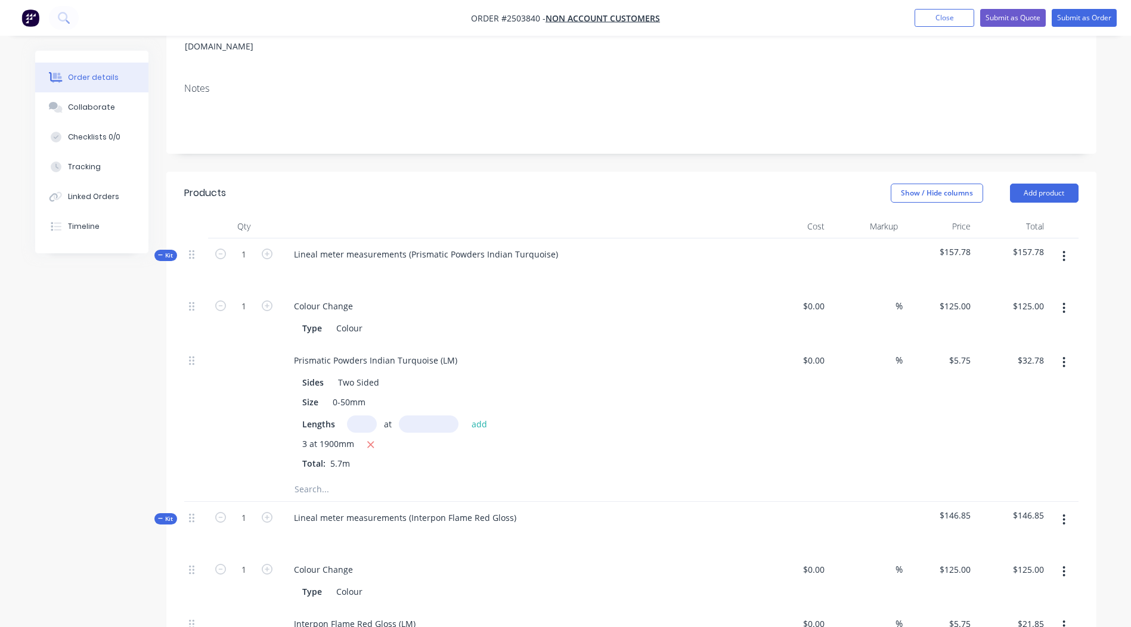
click at [1063, 250] on icon "button" at bounding box center [1063, 256] width 3 height 13
click at [1027, 279] on div "Add product to kit" at bounding box center [1022, 287] width 92 height 17
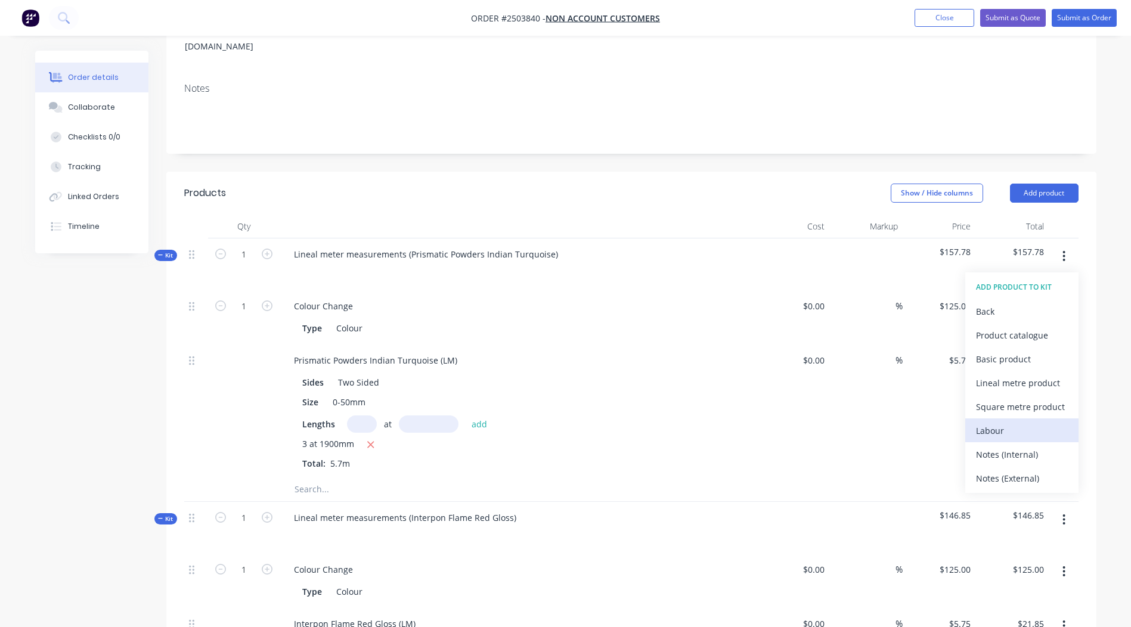
click at [1023, 422] on div "Labour" at bounding box center [1022, 430] width 92 height 17
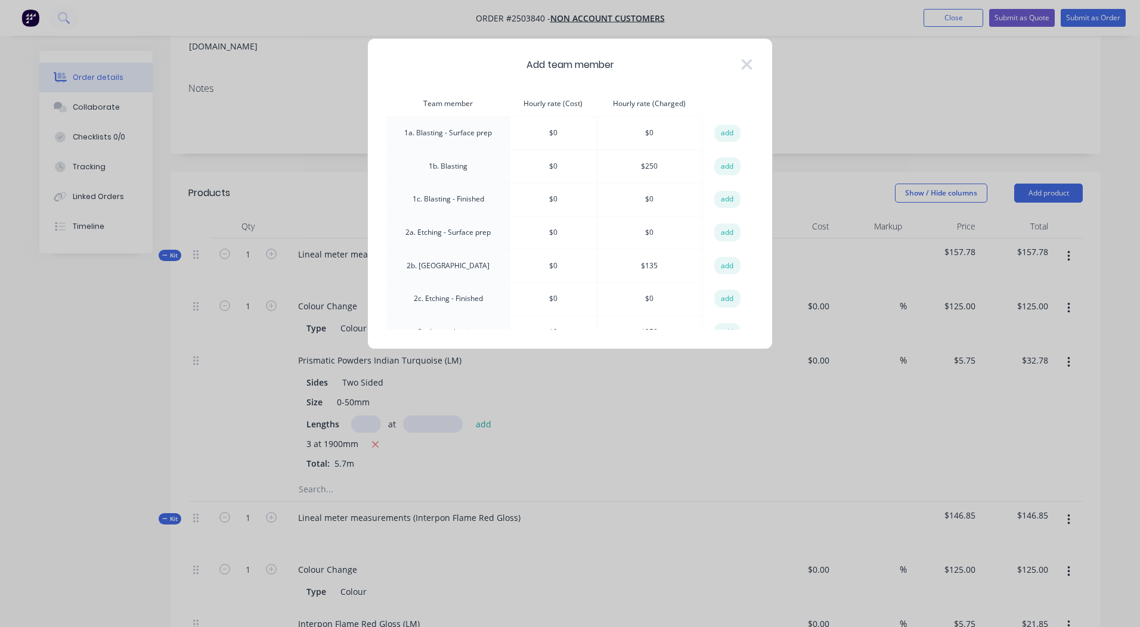
click at [716, 165] on button "add" at bounding box center [727, 166] width 26 height 18
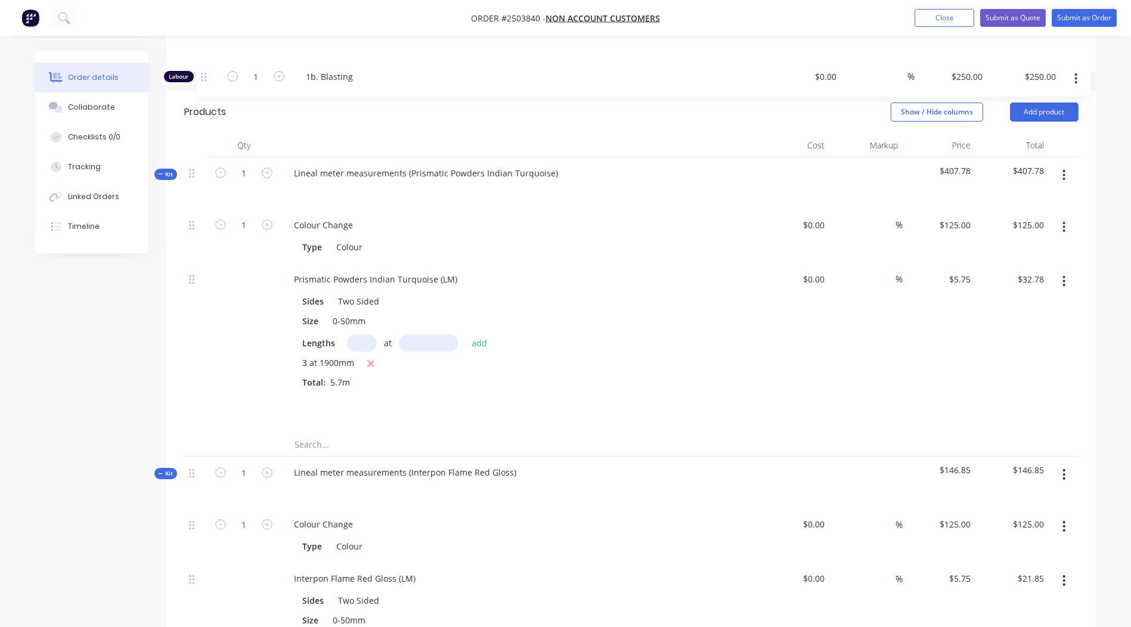
scroll to position [226, 0]
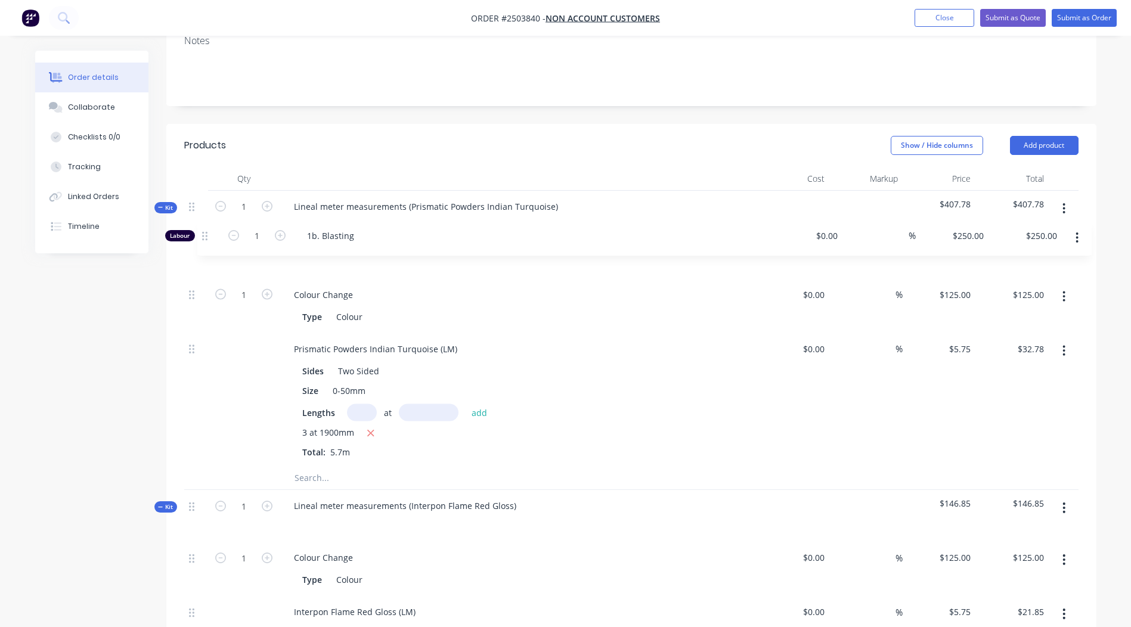
drag, startPoint x: 192, startPoint y: 296, endPoint x: 206, endPoint y: 225, distance: 72.2
click at [206, 225] on div "Kit 1 Lineal meter measurements (Prismatic Powders Indian Turquoise) $407.78 $4…" at bounding box center [631, 341] width 894 height 300
click at [243, 250] on input "1" at bounding box center [243, 259] width 31 height 18
type input "0.75"
type input "$187.50"
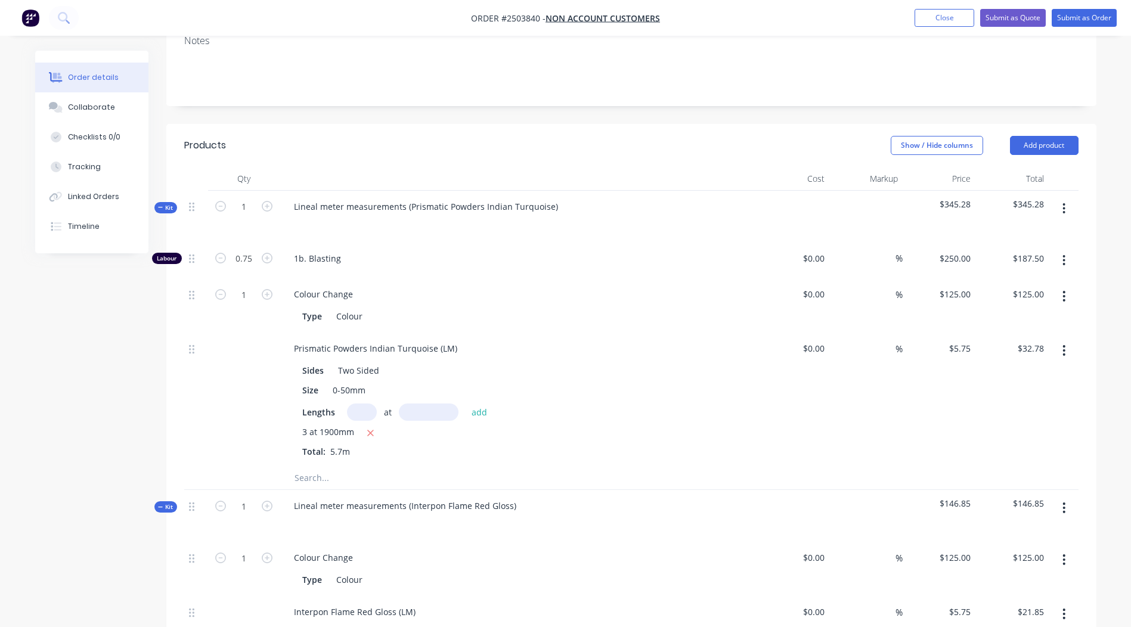
click at [539, 286] on div "Colour Change" at bounding box center [517, 294] width 467 height 17
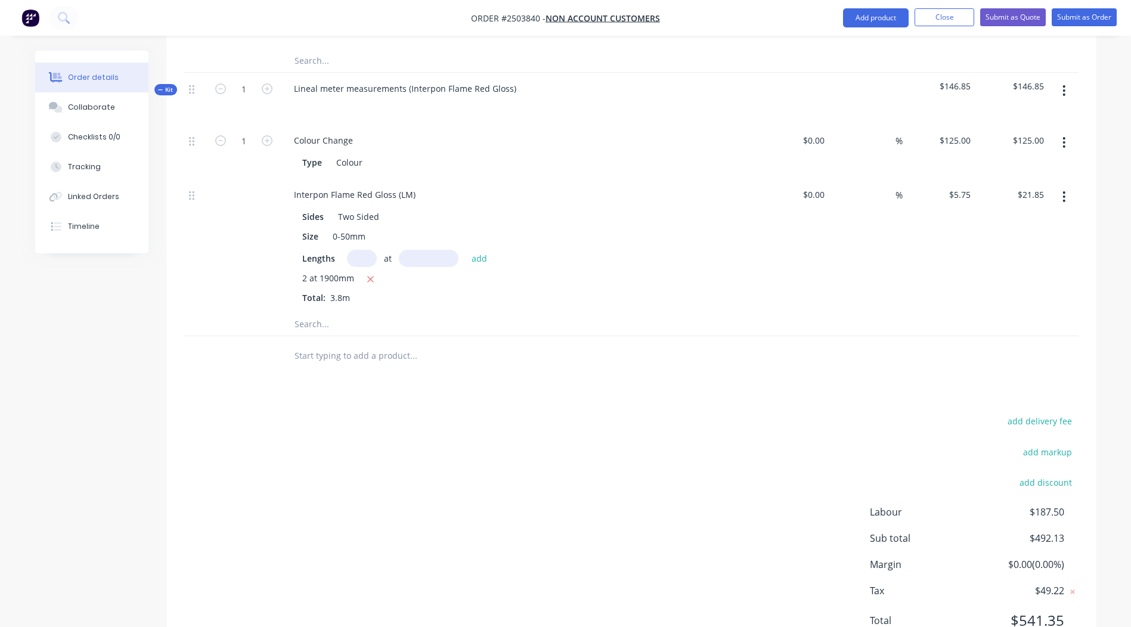
scroll to position [679, 0]
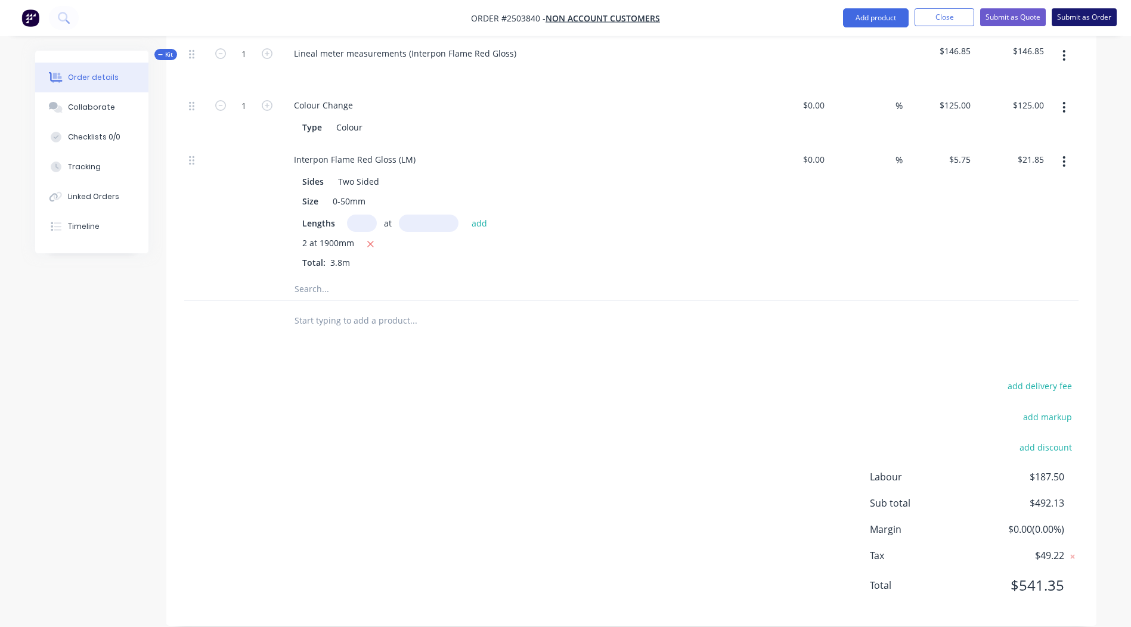
click at [1067, 18] on button "Submit as Order" at bounding box center [1083, 17] width 65 height 18
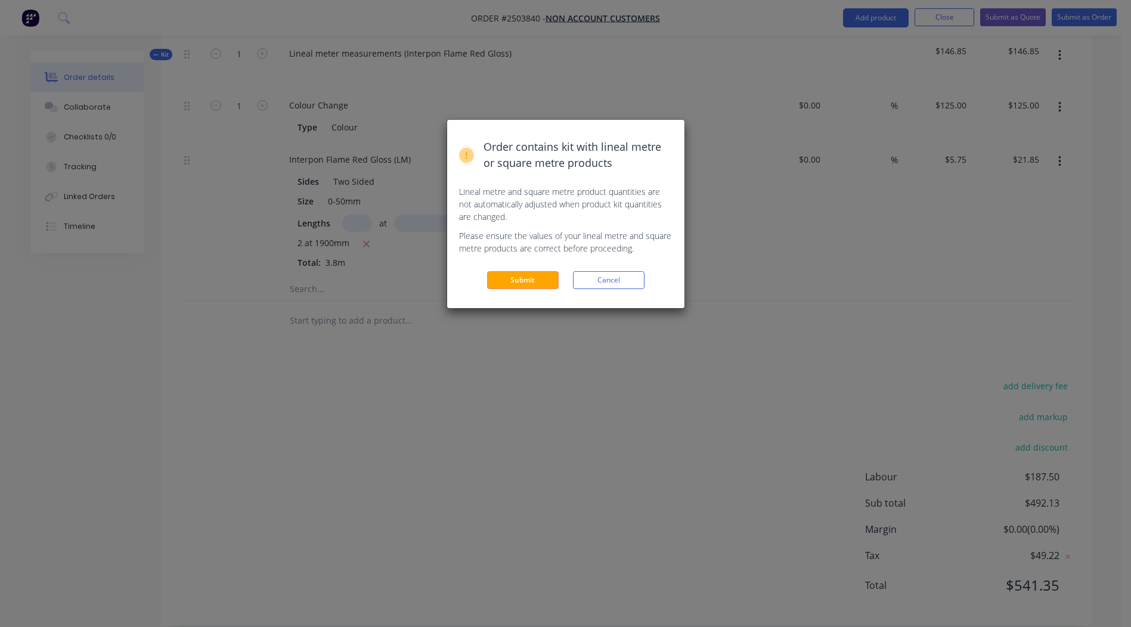
click at [519, 275] on button "Submit" at bounding box center [523, 280] width 72 height 18
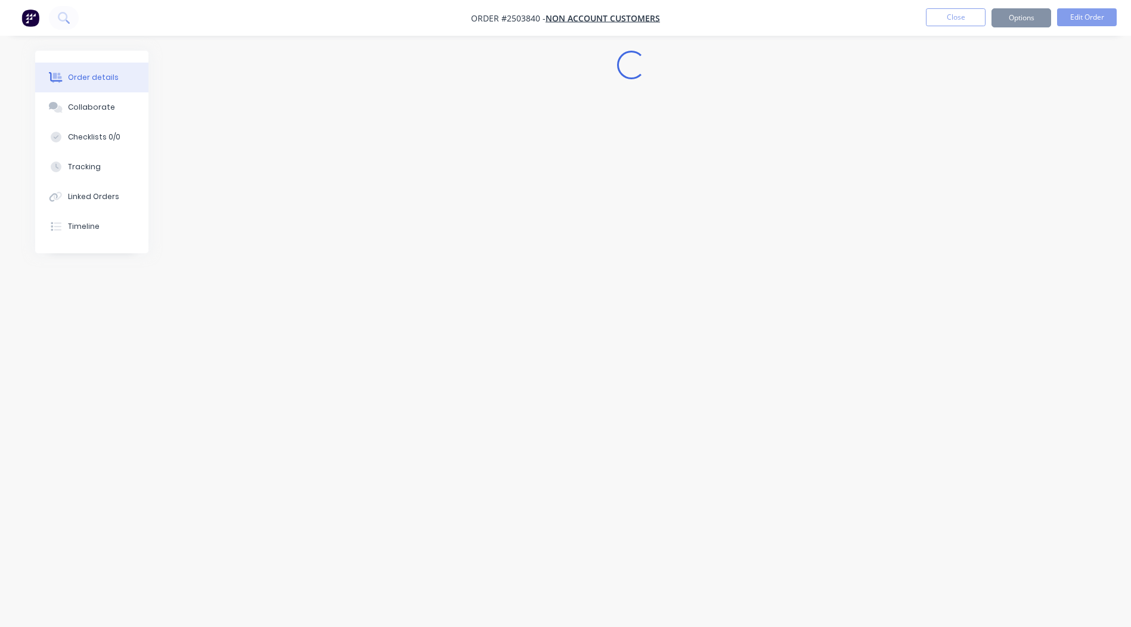
scroll to position [0, 0]
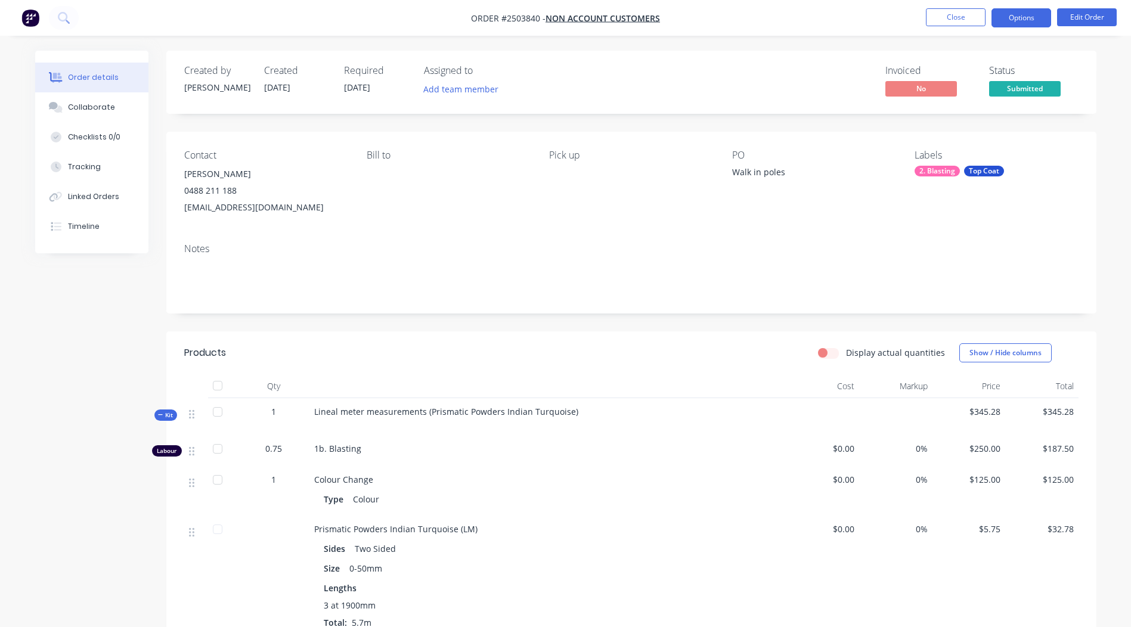
click at [1023, 17] on button "Options" at bounding box center [1021, 17] width 60 height 19
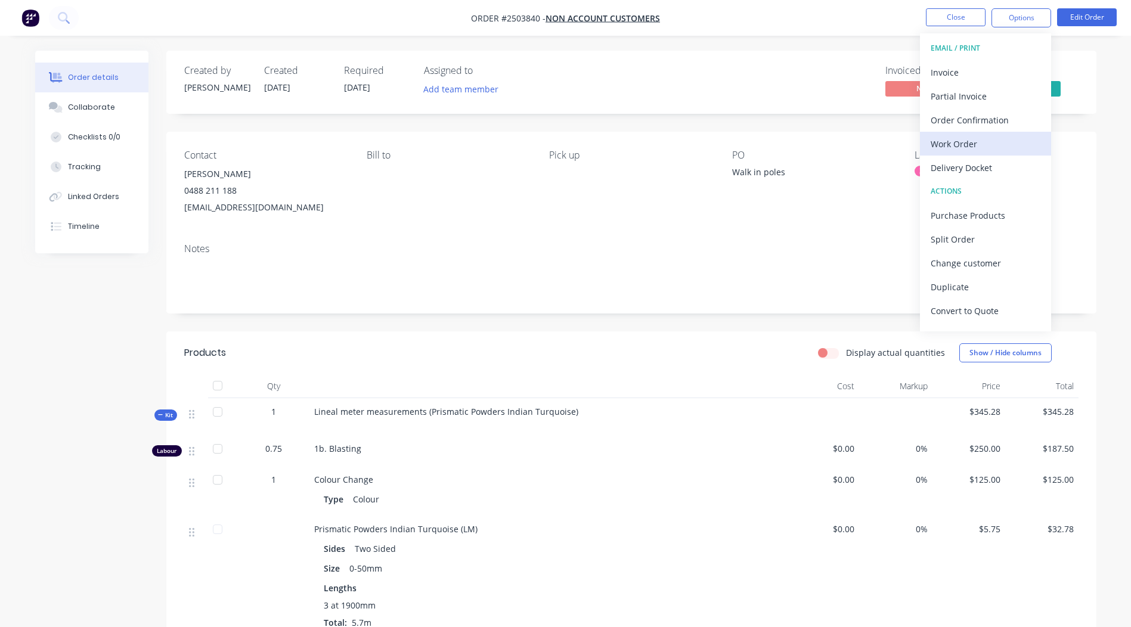
click at [959, 143] on div "Work Order" at bounding box center [985, 143] width 110 height 17
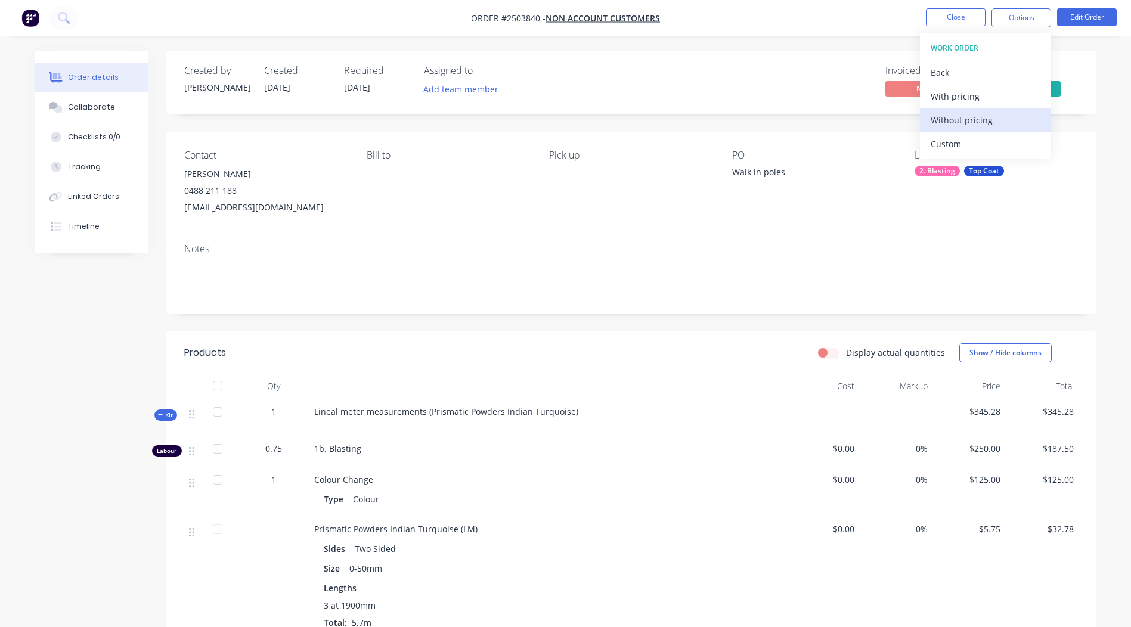
click at [949, 125] on div "Without pricing" at bounding box center [985, 119] width 110 height 17
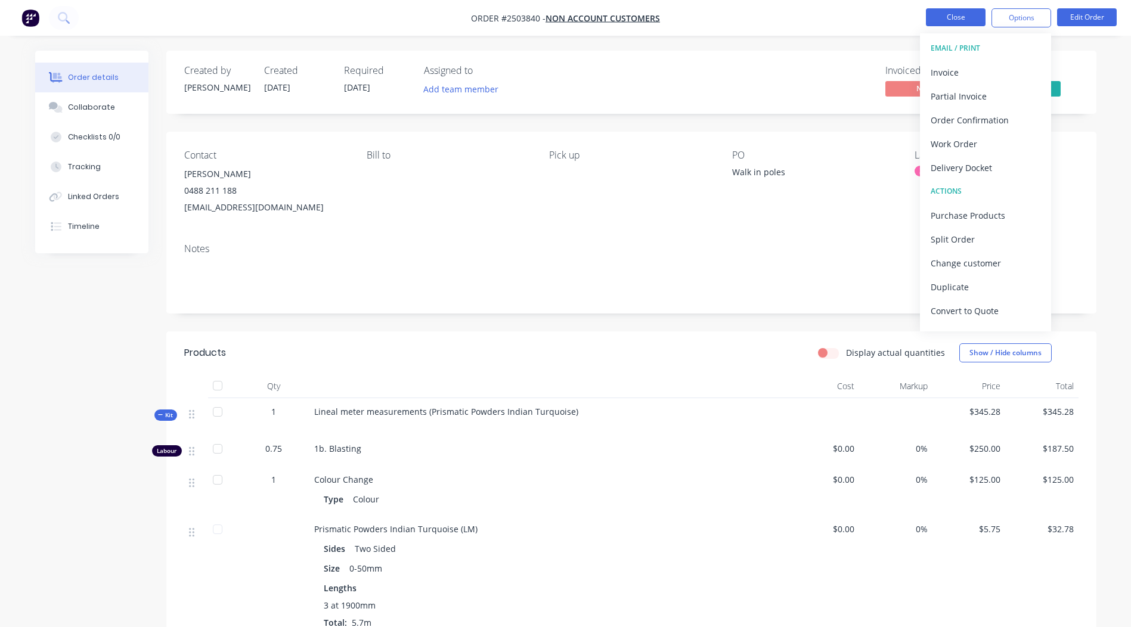
click at [957, 10] on button "Close" at bounding box center [956, 17] width 60 height 18
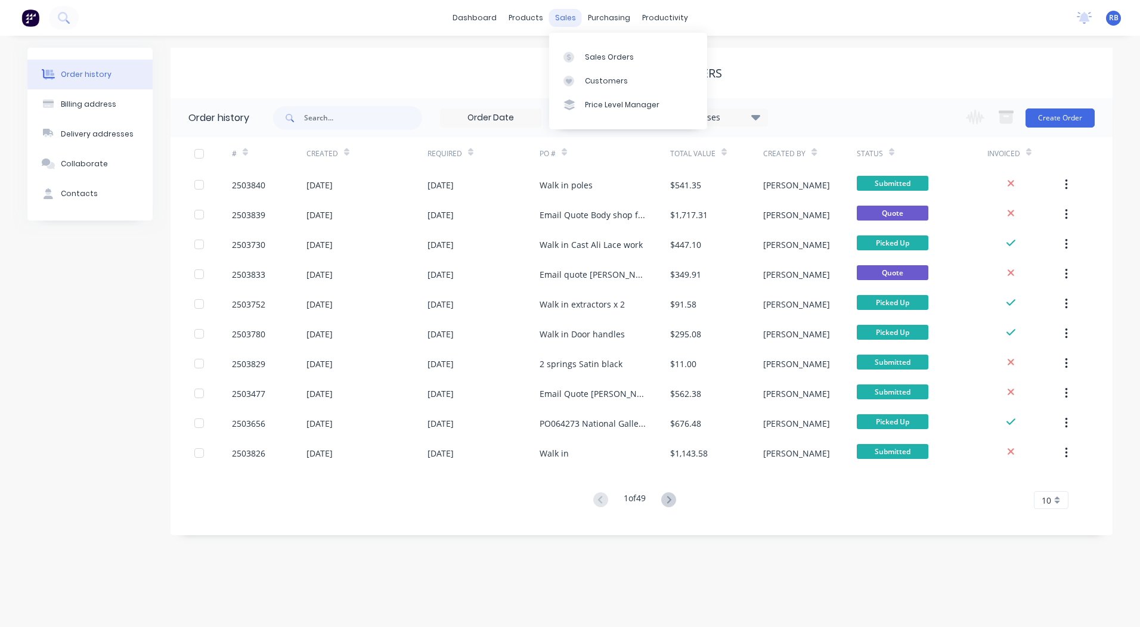
click at [564, 21] on div "sales" at bounding box center [565, 18] width 33 height 18
click at [583, 54] on link "Sales Orders" at bounding box center [628, 57] width 158 height 24
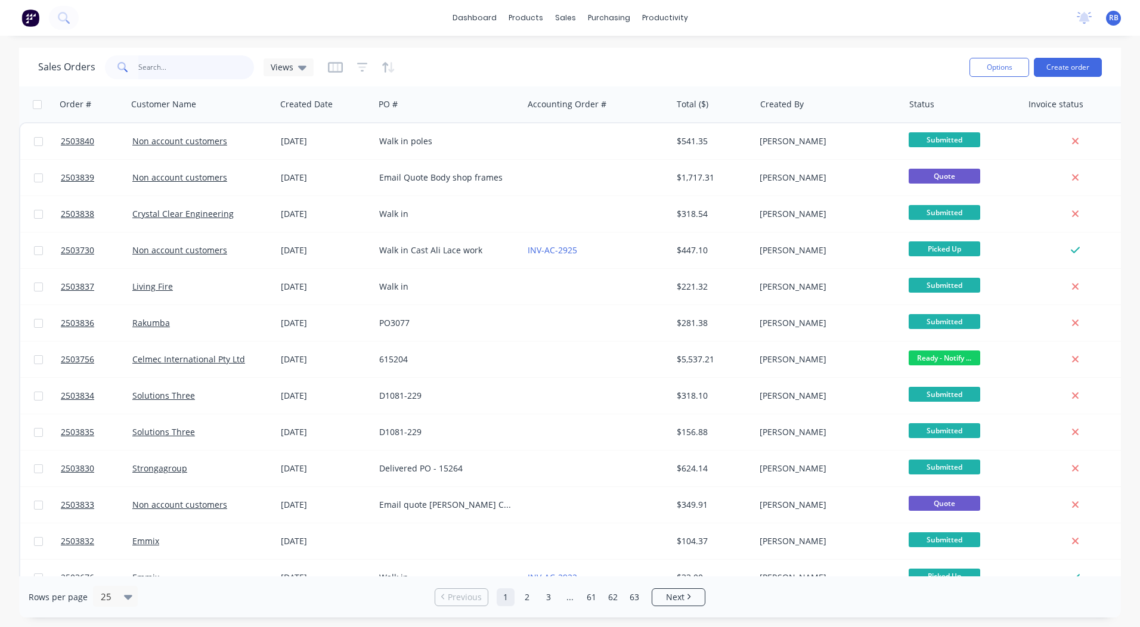
click at [163, 66] on input "text" at bounding box center [196, 67] width 116 height 24
type input "2503743"
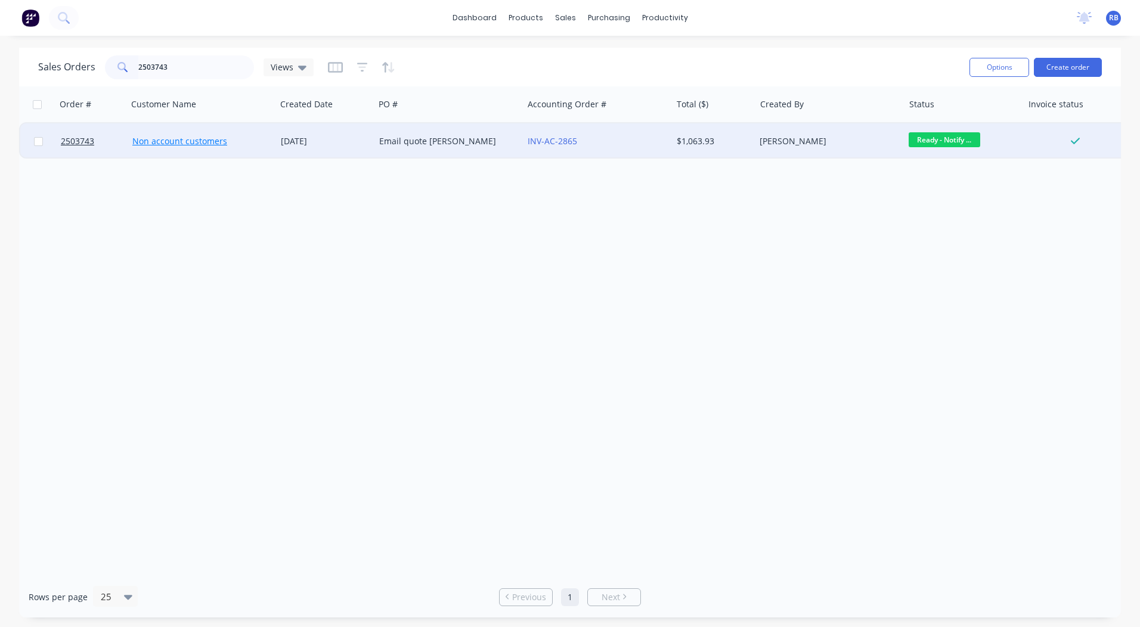
click at [152, 136] on link "Non account customers" at bounding box center [179, 140] width 95 height 11
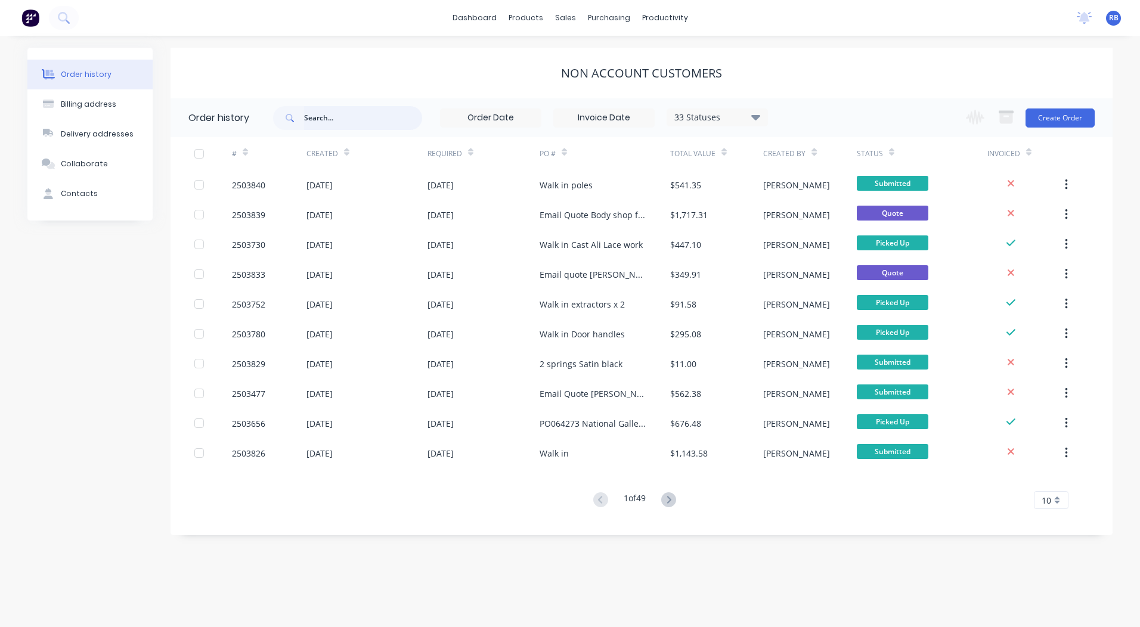
click at [349, 117] on input "text" at bounding box center [363, 118] width 118 height 24
click at [328, 112] on input "text" at bounding box center [363, 118] width 118 height 24
type input "2503743"
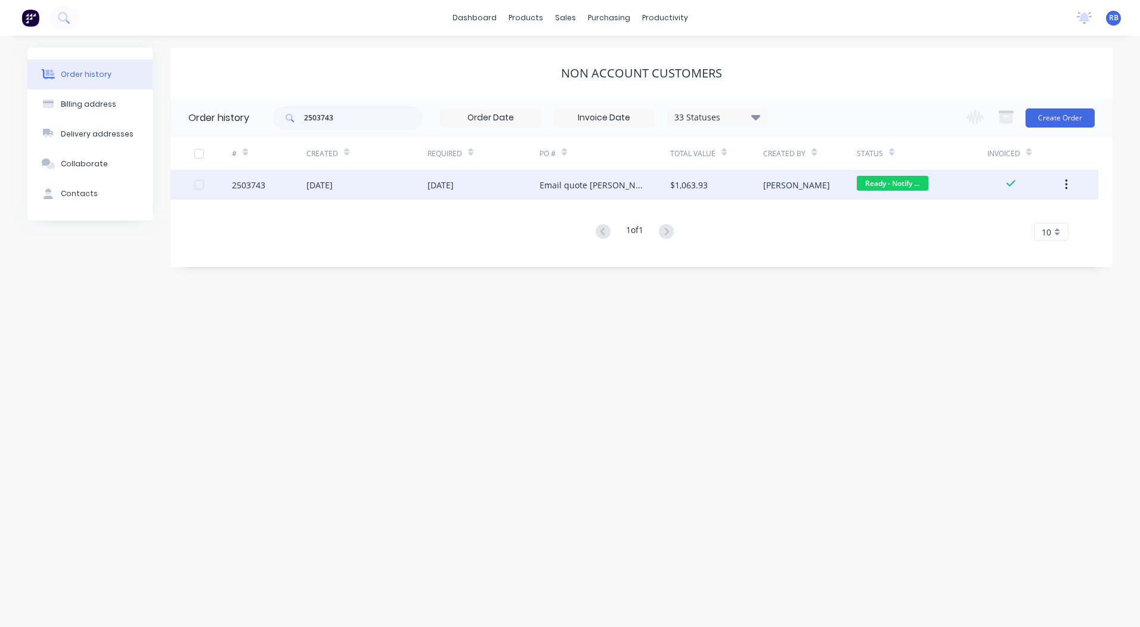
click at [250, 190] on div "2503743" at bounding box center [248, 185] width 33 height 13
